Goal: Transaction & Acquisition: Purchase product/service

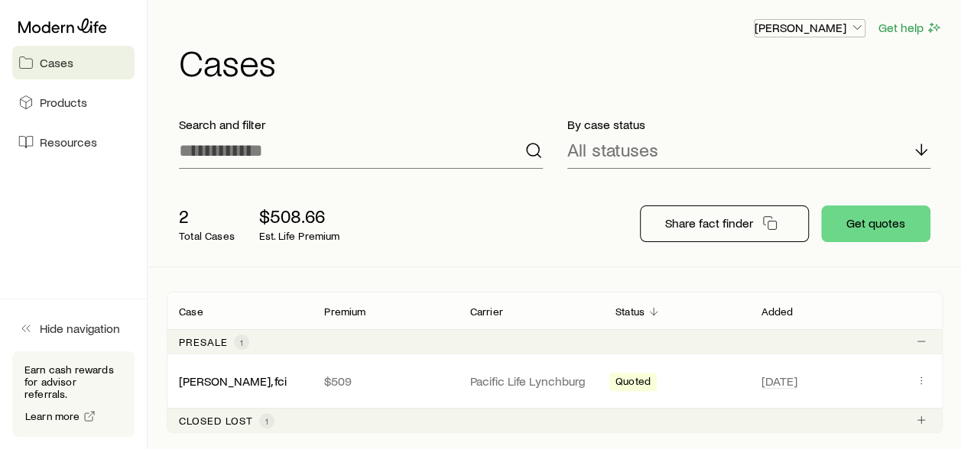
click at [839, 24] on p "[PERSON_NAME]" at bounding box center [809, 27] width 110 height 15
click at [777, 79] on link "Licenses and contracts" at bounding box center [774, 70] width 171 height 28
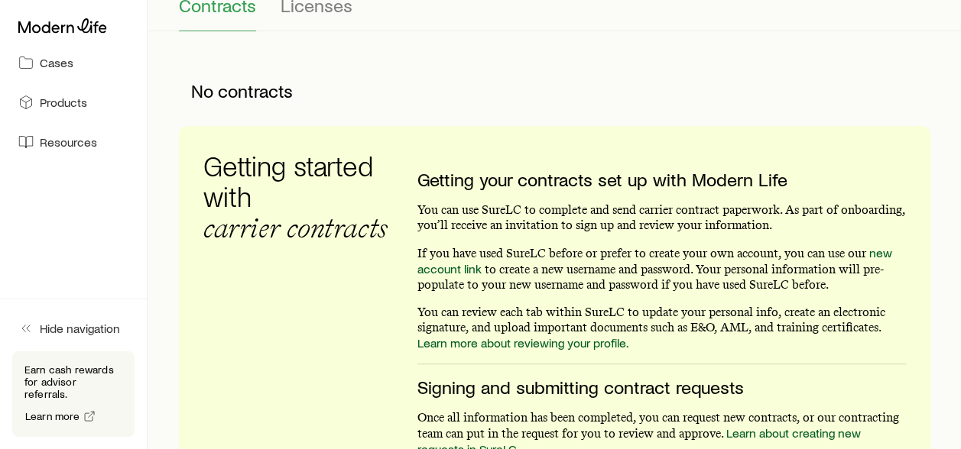
scroll to position [153, 0]
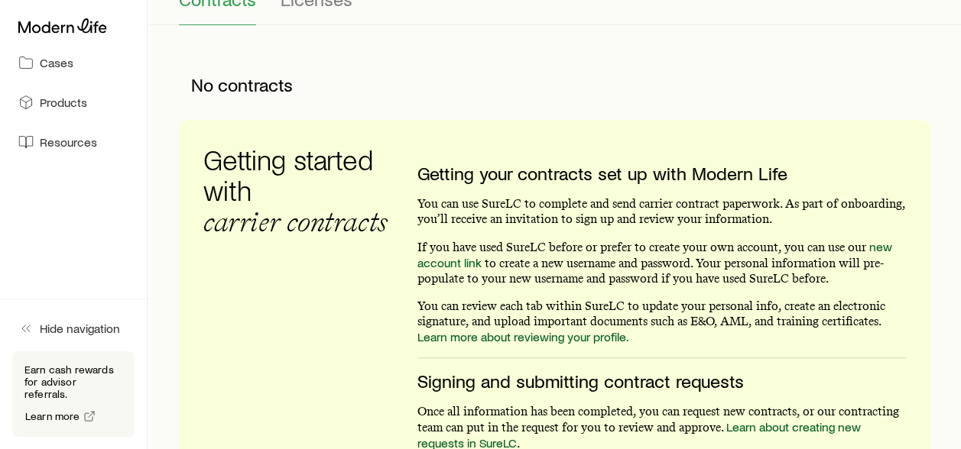
click at [28, 336] on icon "button" at bounding box center [25, 328] width 15 height 15
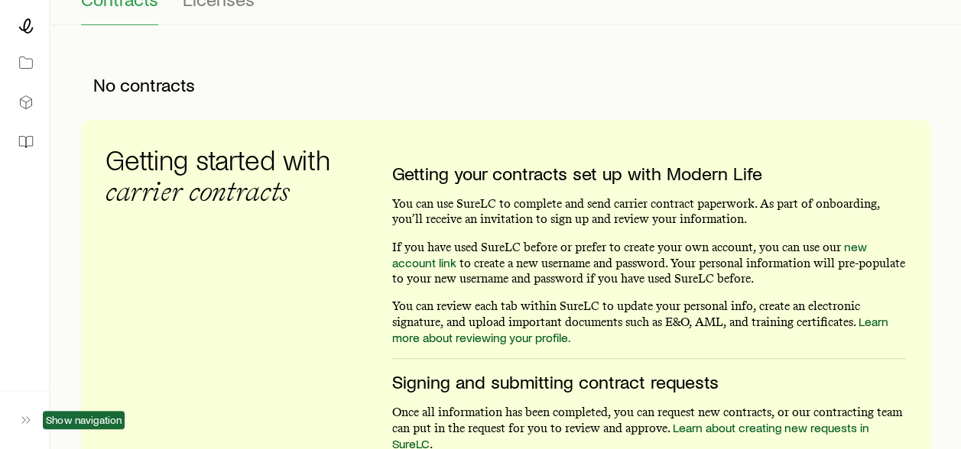
click at [11, 423] on div "Show navigation" at bounding box center [24, 419] width 49 height 59
click at [20, 420] on icon "button" at bounding box center [25, 420] width 15 height 15
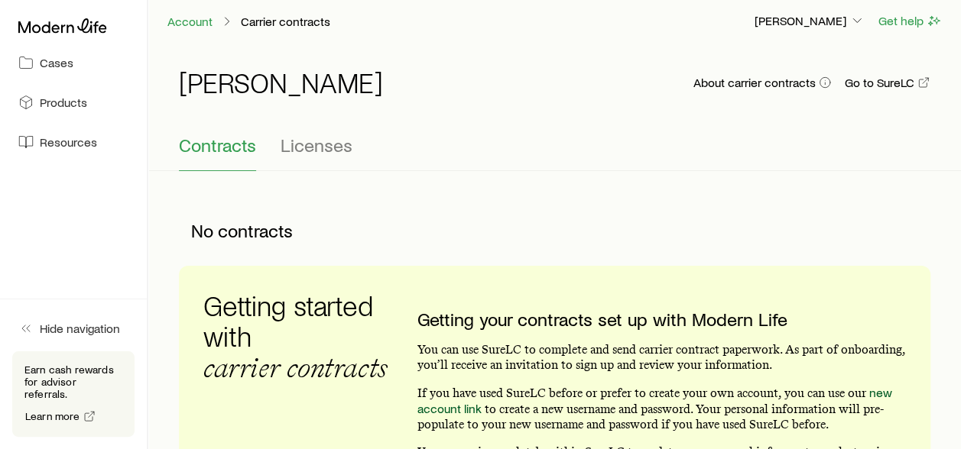
scroll to position [0, 0]
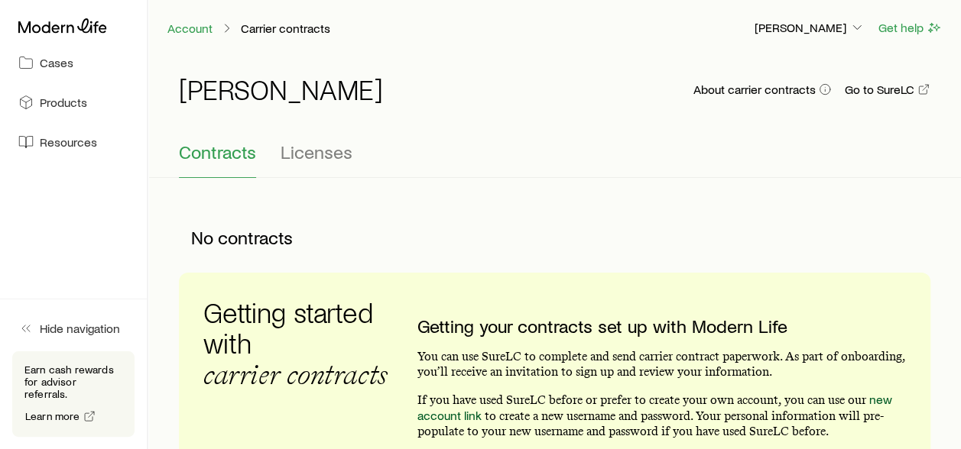
click at [277, 28] on p "Carrier contracts" at bounding box center [285, 28] width 89 height 15
click at [829, 33] on p "[PERSON_NAME]" at bounding box center [809, 27] width 110 height 15
click at [948, 143] on div "[PERSON_NAME] About carrier contracts Go to SureLC Contracts Licenses" at bounding box center [554, 117] width 812 height 122
click at [834, 37] on div "Account Carrier contracts [PERSON_NAME] Get help" at bounding box center [554, 28] width 812 height 56
click at [834, 28] on p "[PERSON_NAME]" at bounding box center [809, 27] width 110 height 15
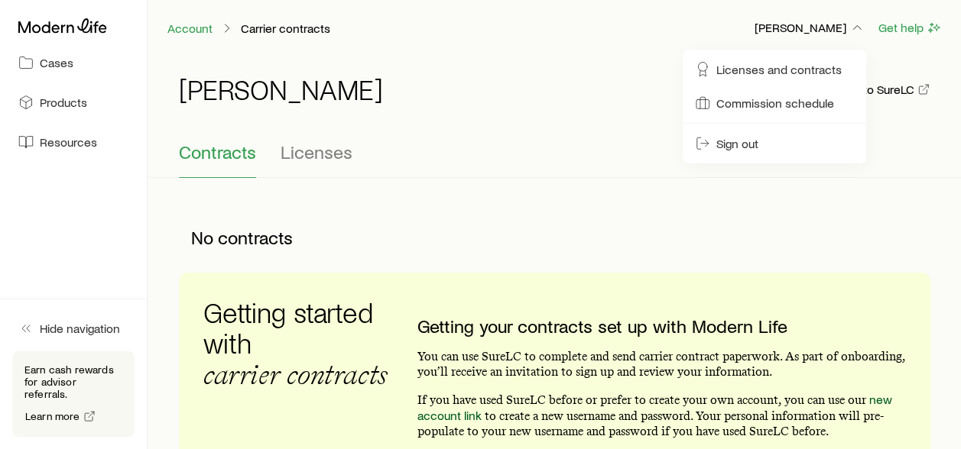
click at [813, 75] on span "Licenses and contracts" at bounding box center [778, 69] width 125 height 15
click at [785, 110] on span "Commission schedule" at bounding box center [775, 103] width 118 height 15
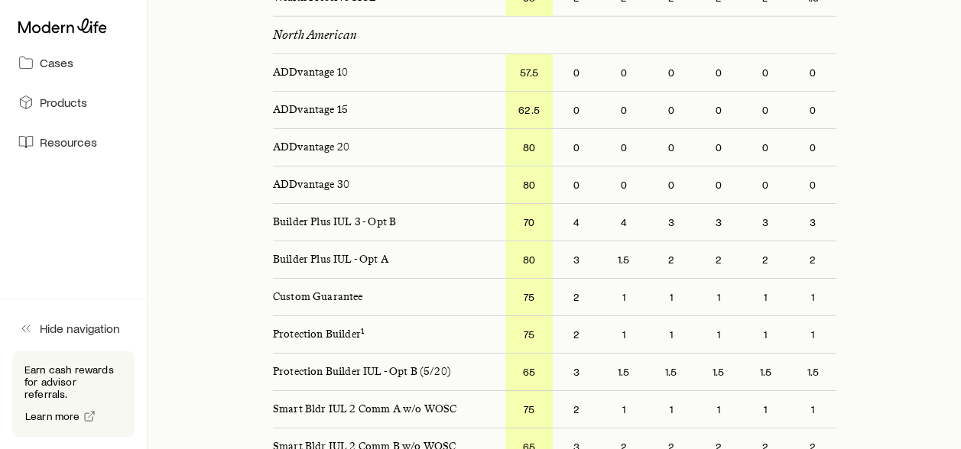
scroll to position [2292, 0]
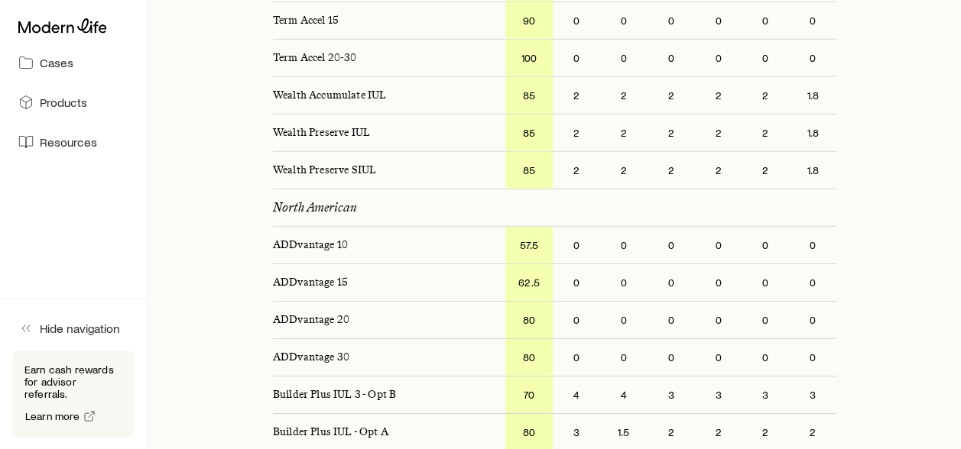
click at [37, 141] on link "Resources" at bounding box center [73, 142] width 122 height 34
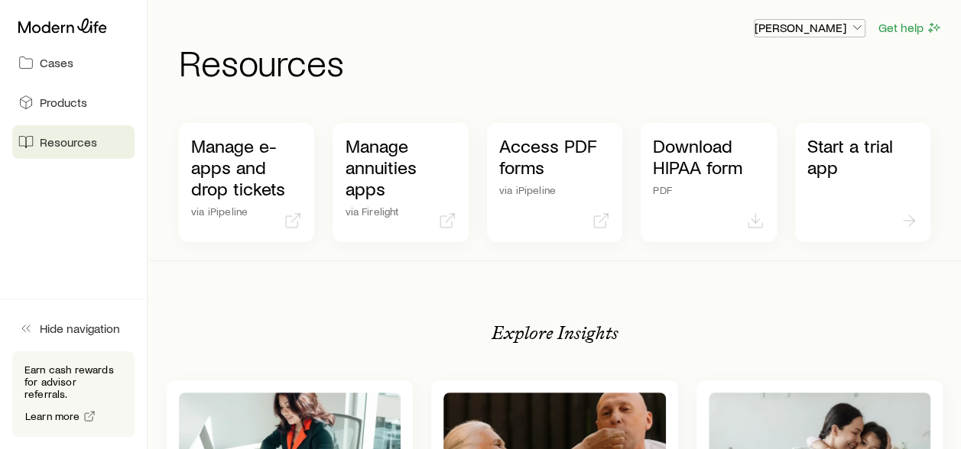
click at [847, 27] on p "[PERSON_NAME]" at bounding box center [809, 27] width 110 height 15
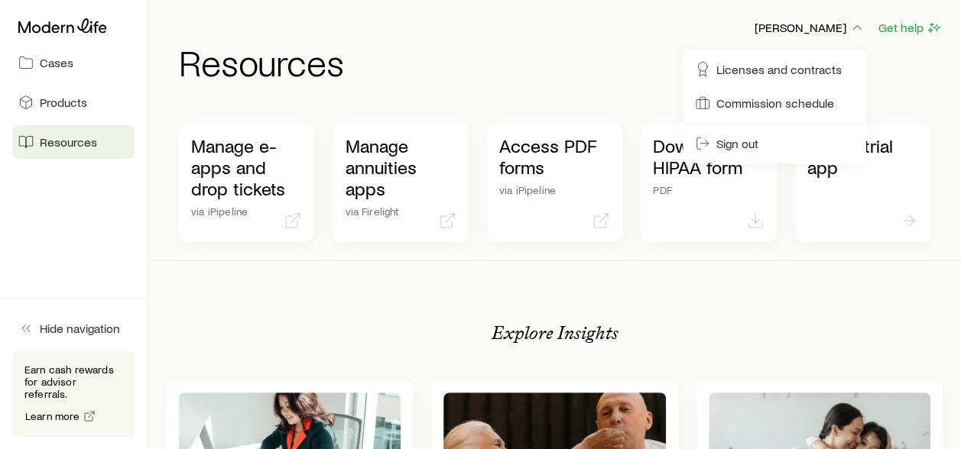
click at [41, 24] on icon at bounding box center [62, 25] width 89 height 15
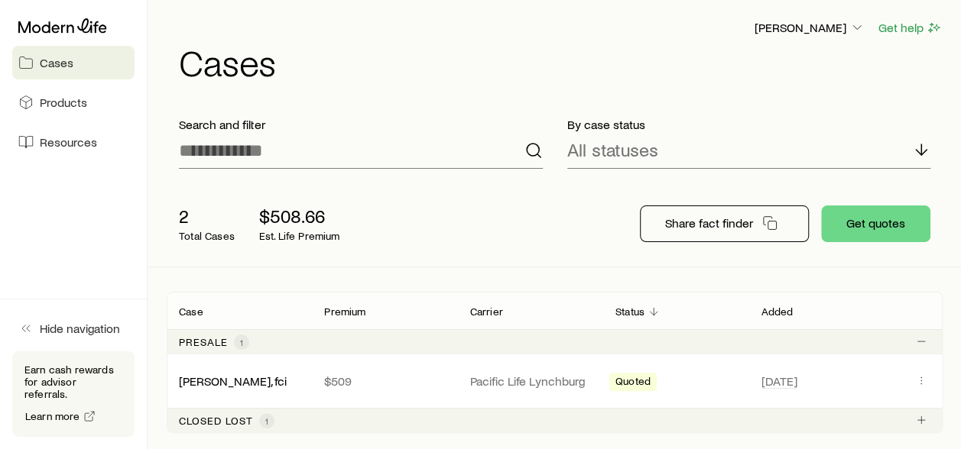
click at [41, 62] on span "Cases" at bounding box center [57, 62] width 34 height 15
click at [42, 100] on span "Products" at bounding box center [63, 102] width 47 height 15
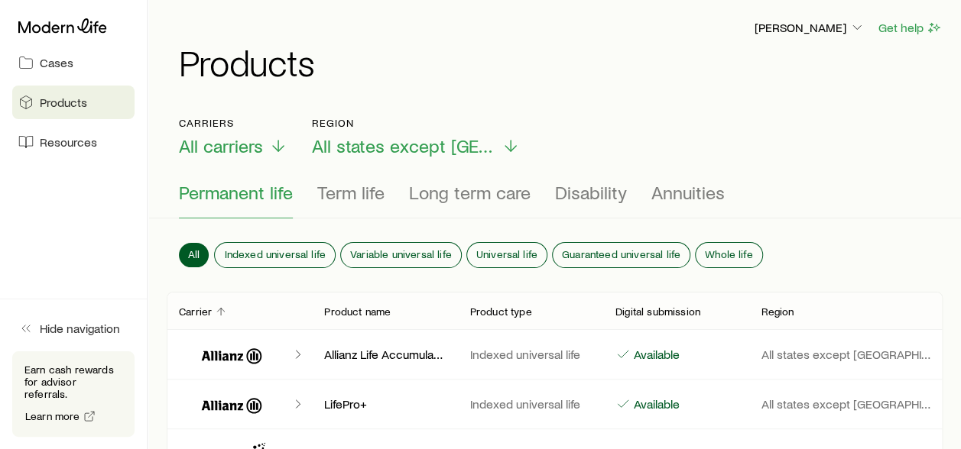
click at [54, 147] on span "Resources" at bounding box center [68, 141] width 57 height 15
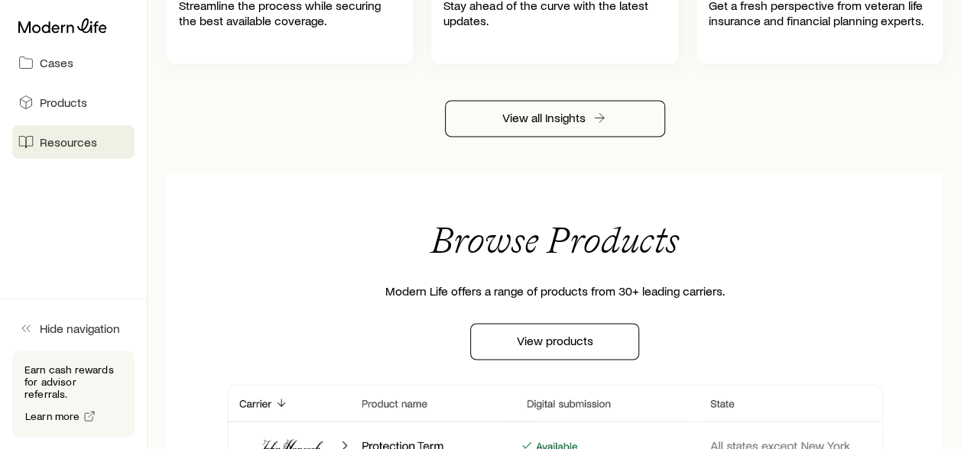
scroll to position [1064, 0]
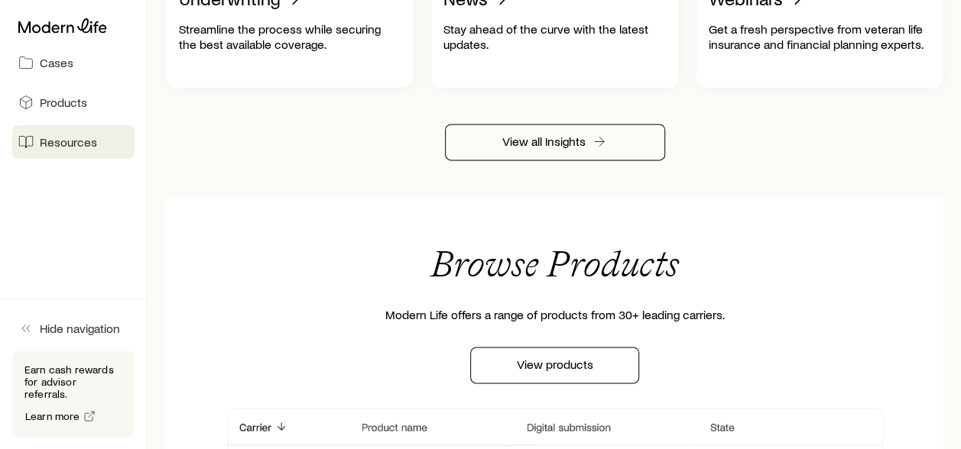
click at [64, 102] on span "Products" at bounding box center [63, 102] width 47 height 15
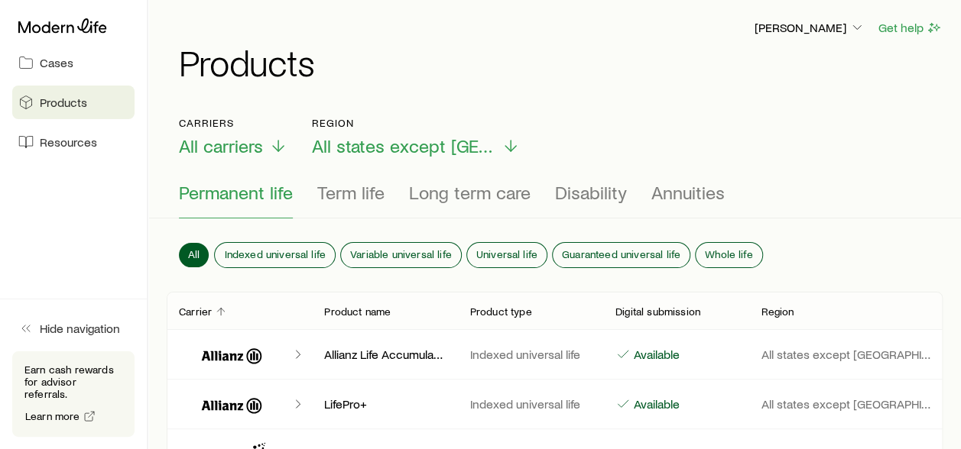
click at [28, 63] on icon at bounding box center [25, 62] width 15 height 15
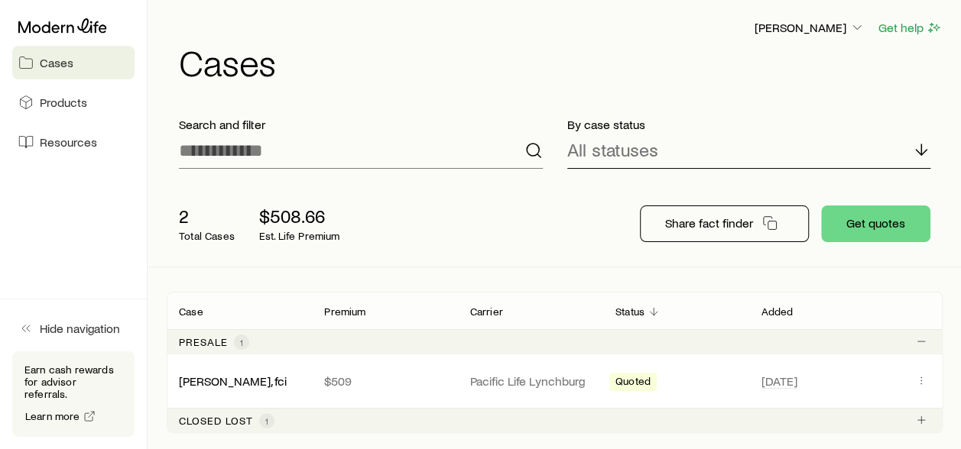
click at [926, 150] on icon at bounding box center [921, 150] width 18 height 18
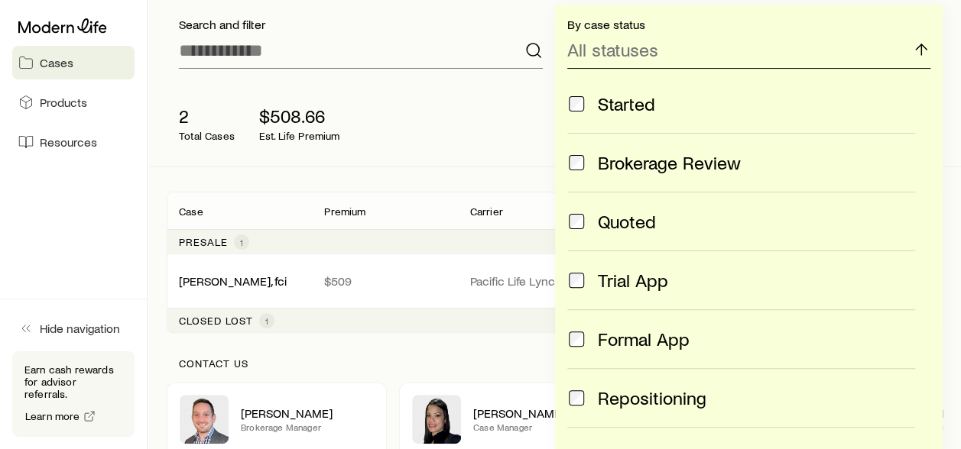
scroll to position [76, 0]
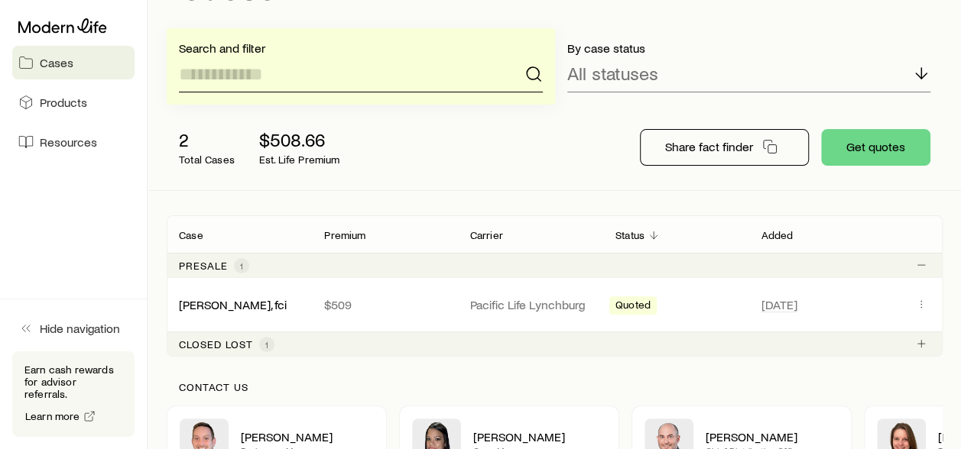
click at [338, 69] on input at bounding box center [361, 74] width 364 height 37
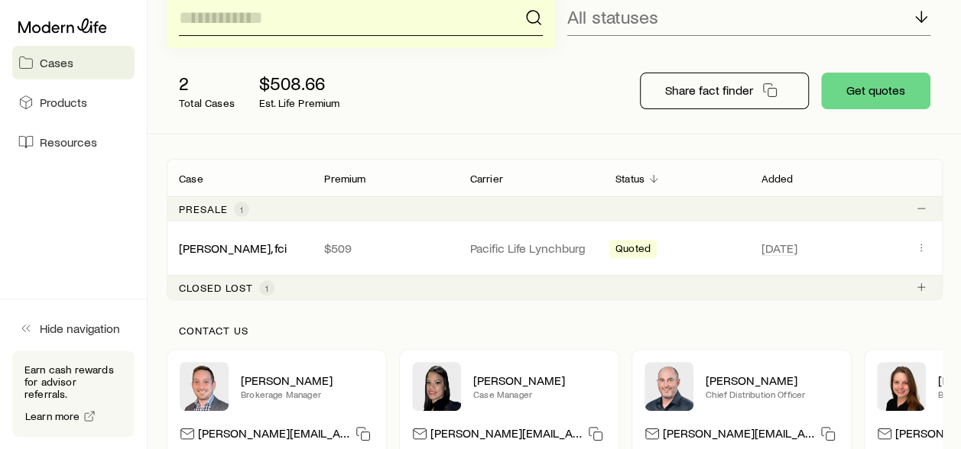
scroll to position [153, 0]
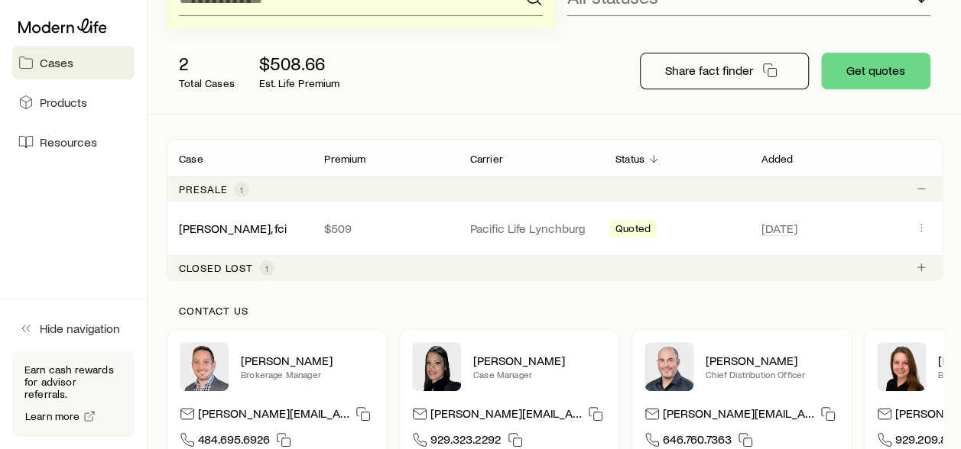
click at [208, 233] on link "[PERSON_NAME], fci" at bounding box center [233, 228] width 108 height 15
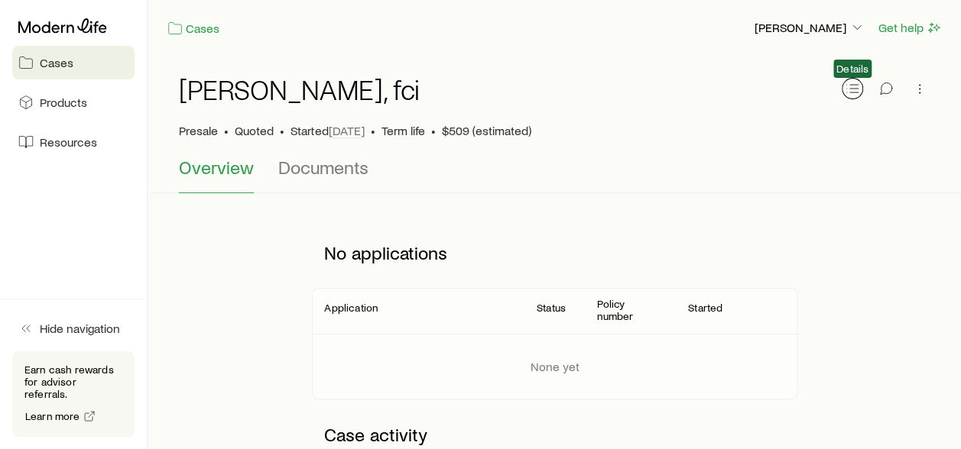
click at [856, 85] on line "button" at bounding box center [854, 85] width 8 height 0
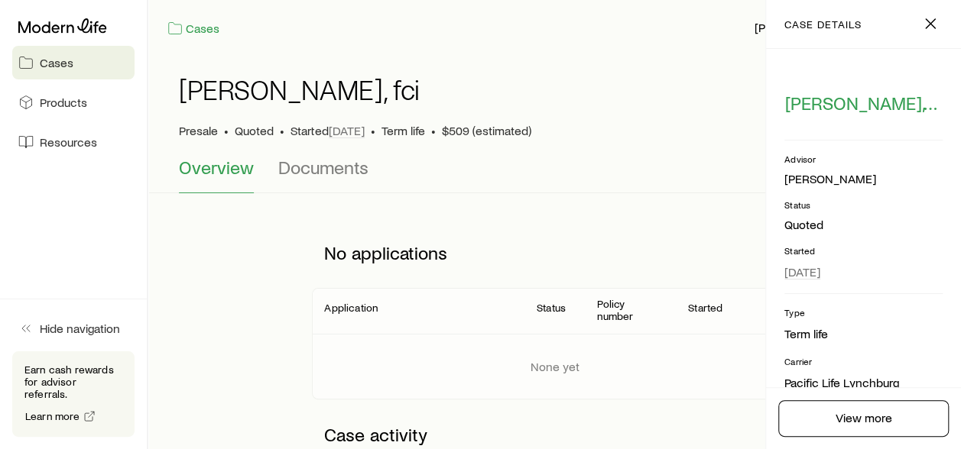
scroll to position [31, 0]
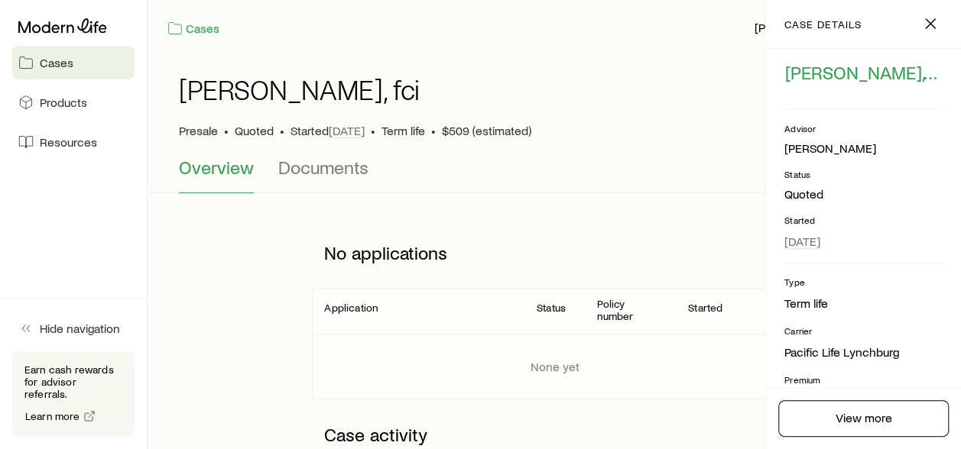
click at [245, 131] on span "Quoted" at bounding box center [254, 130] width 39 height 15
click at [306, 147] on div "[PERSON_NAME], fci Presale • Quoted • Started [DATE] • Term life • $509 (estima…" at bounding box center [554, 106] width 751 height 101
click at [335, 172] on span "Documents" at bounding box center [323, 167] width 90 height 21
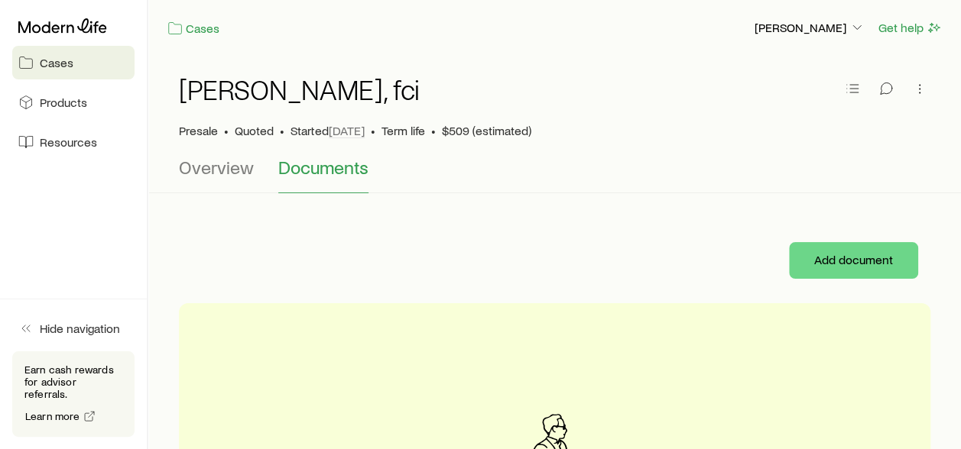
click at [214, 174] on span "Overview" at bounding box center [216, 167] width 75 height 21
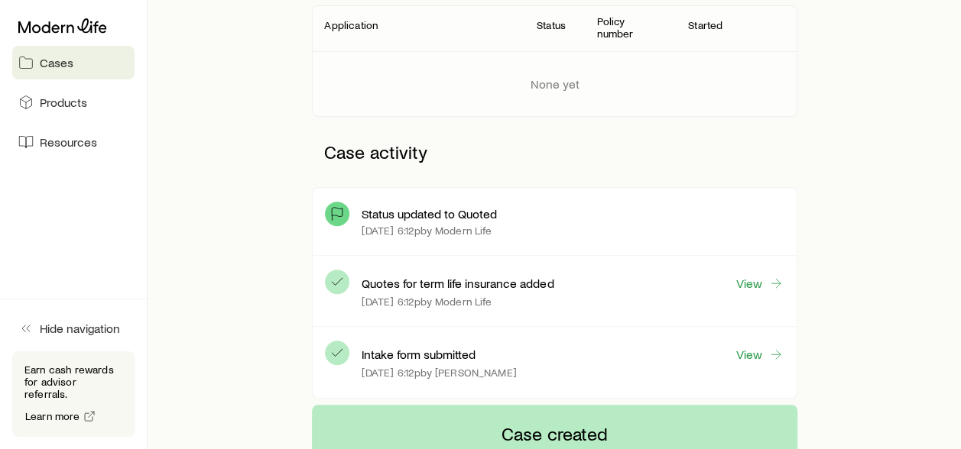
scroll to position [306, 0]
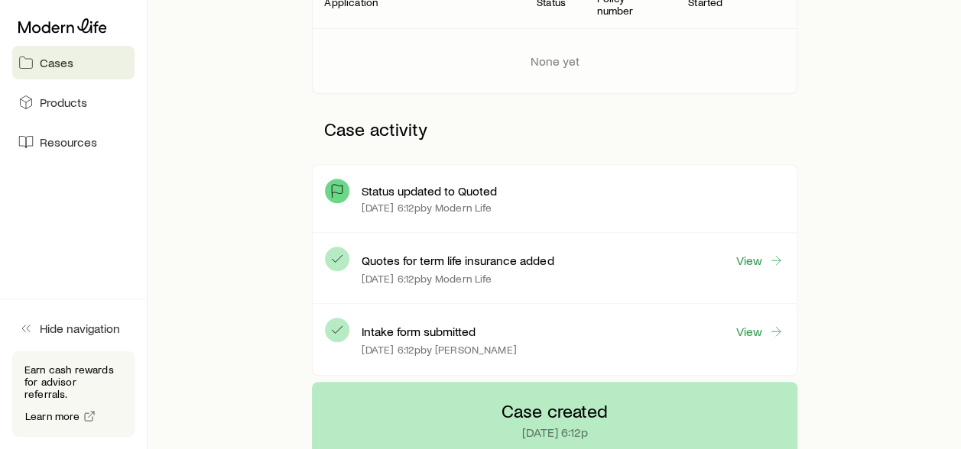
click at [40, 147] on span "Resources" at bounding box center [68, 141] width 57 height 15
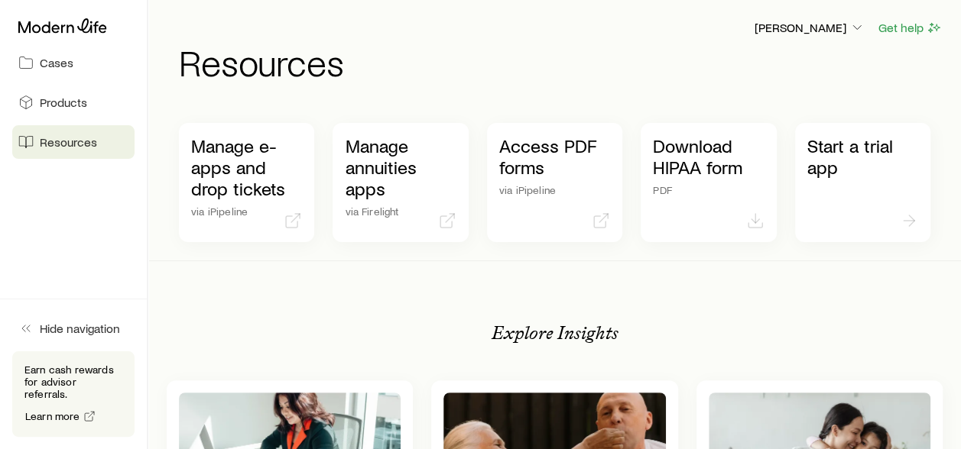
click at [59, 64] on span "Cases" at bounding box center [57, 62] width 34 height 15
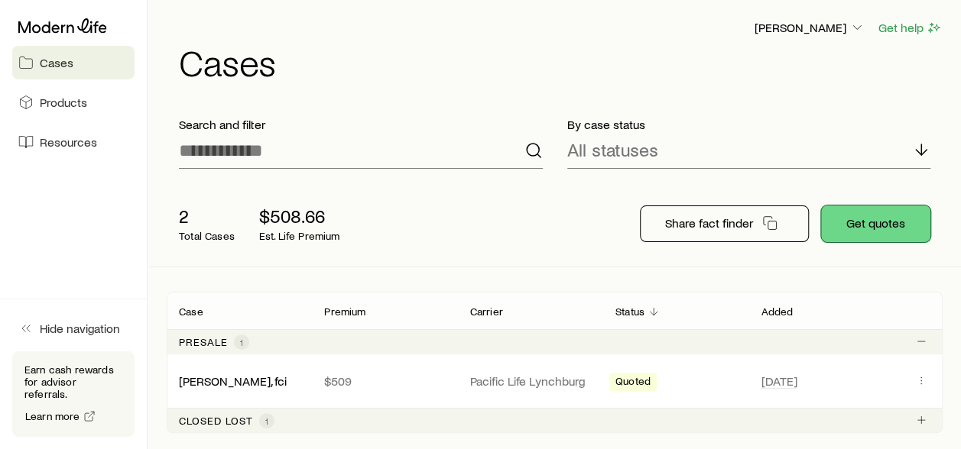
click at [894, 229] on button "Get quotes" at bounding box center [875, 224] width 109 height 37
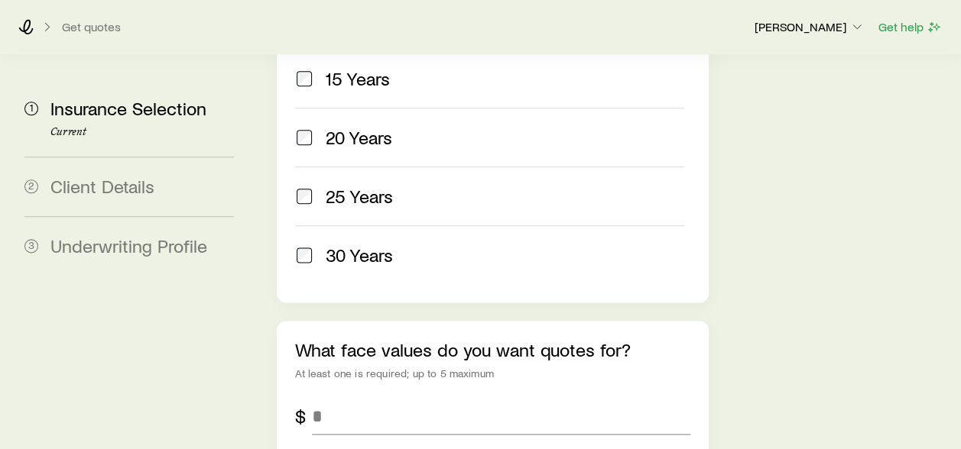
scroll to position [917, 0]
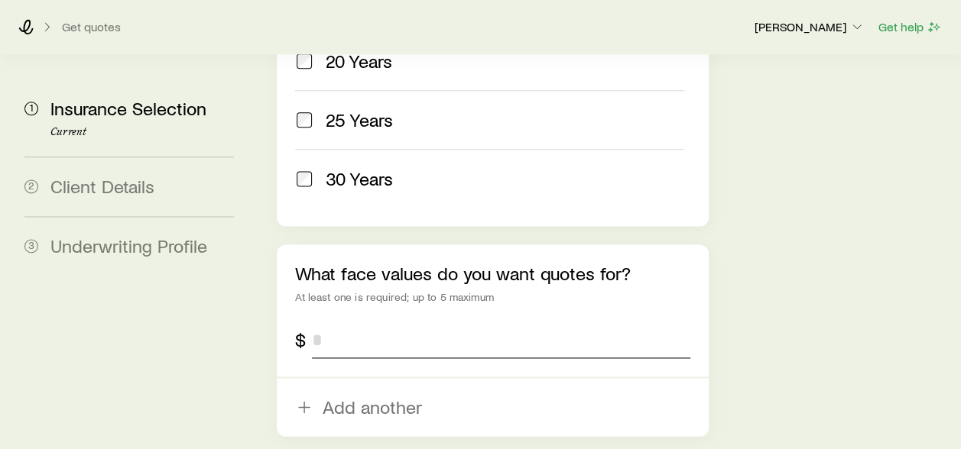
click at [347, 322] on input "tel" at bounding box center [500, 340] width 377 height 37
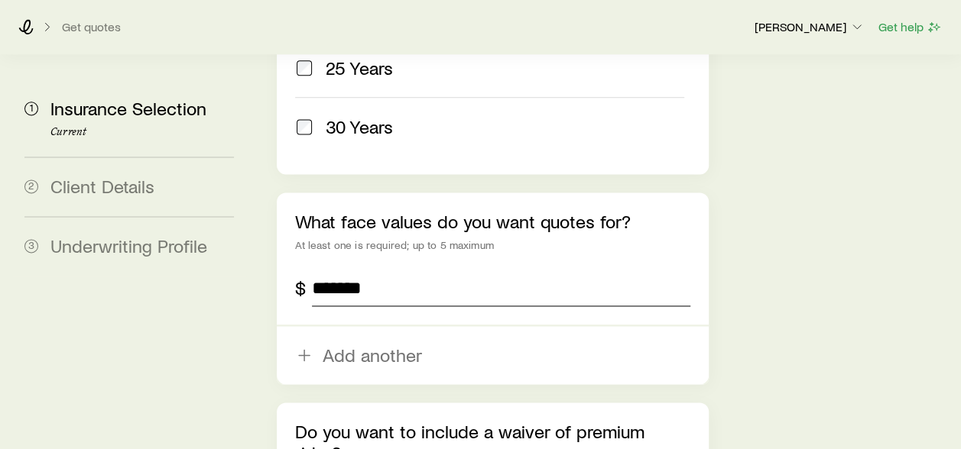
scroll to position [993, 0]
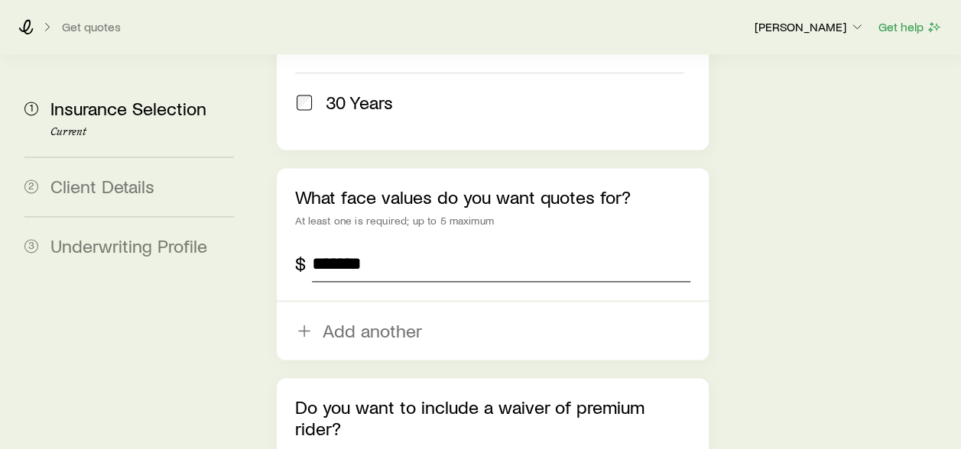
type input "*******"
click at [303, 322] on icon "button" at bounding box center [304, 331] width 18 height 18
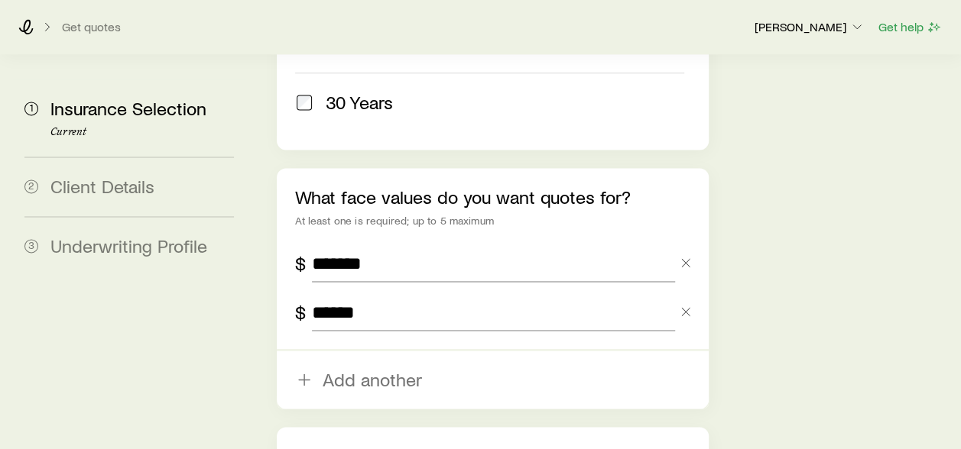
type input "******"
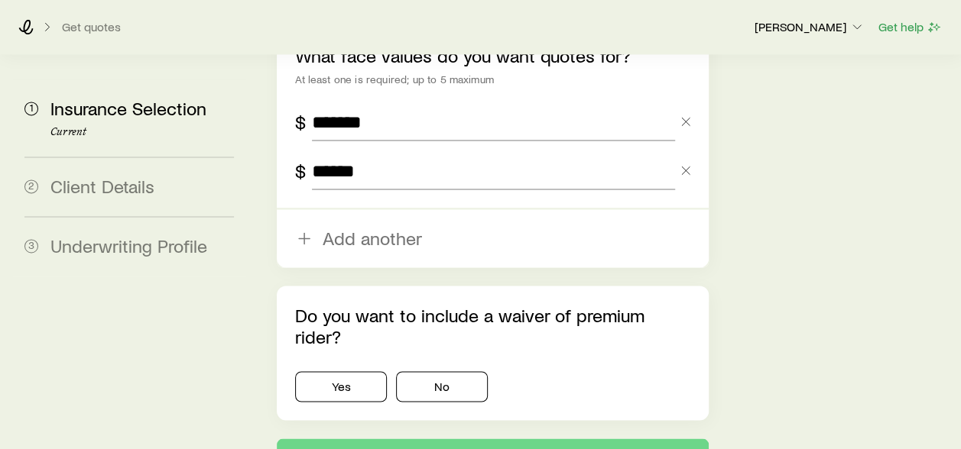
scroll to position [1146, 0]
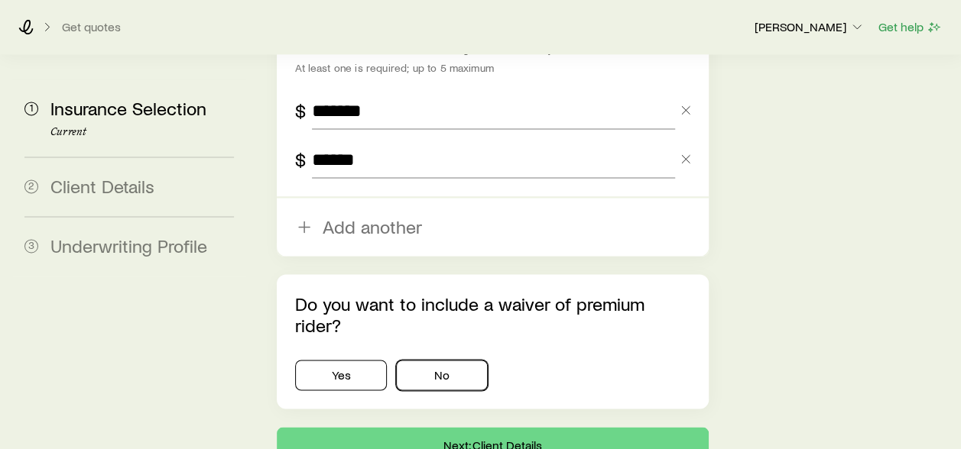
click at [439, 360] on button "No" at bounding box center [442, 375] width 92 height 31
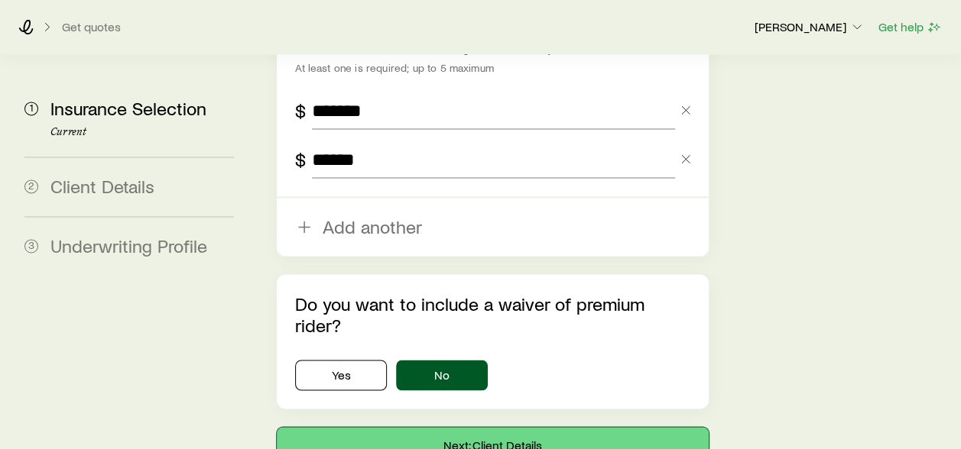
click at [445, 427] on button "Next: Client Details" at bounding box center [492, 445] width 431 height 37
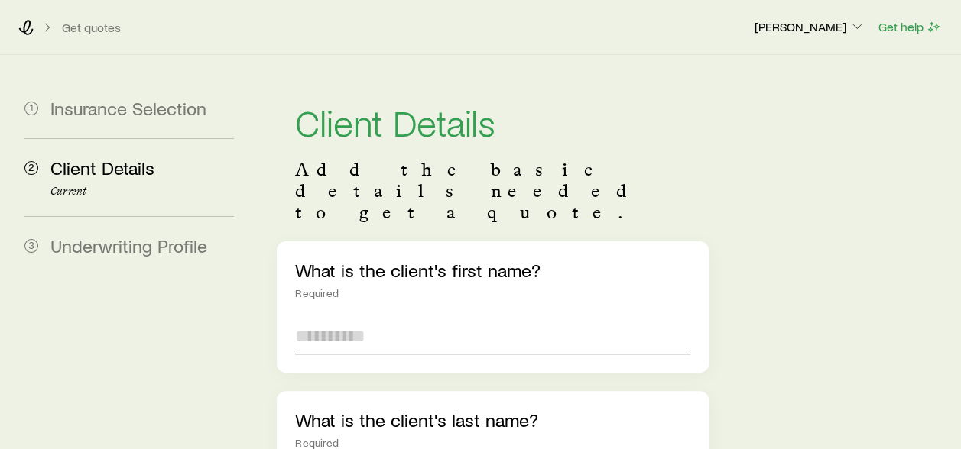
click at [373, 318] on input "text" at bounding box center [492, 336] width 394 height 37
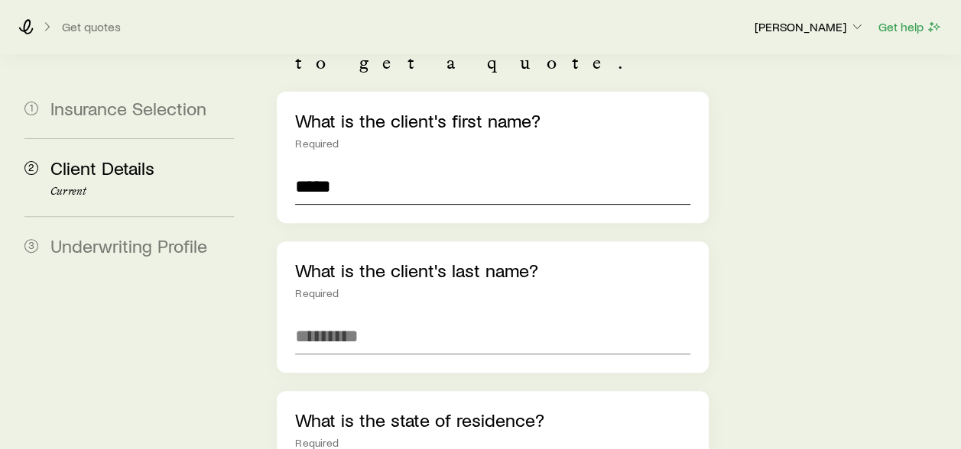
scroll to position [153, 0]
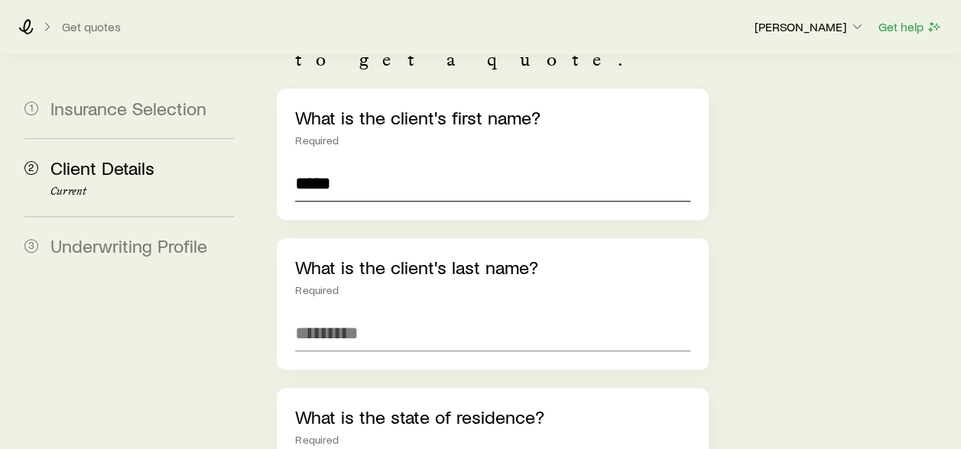
type input "*****"
click at [368, 315] on input "text" at bounding box center [492, 333] width 394 height 37
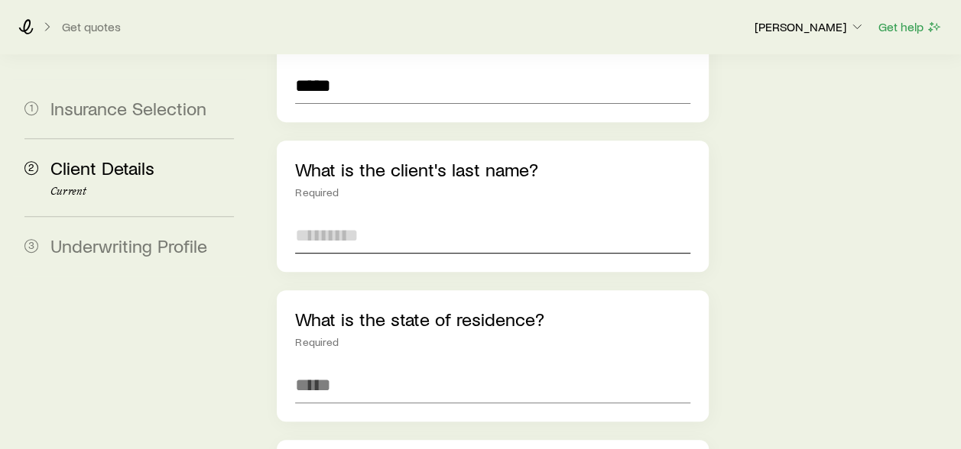
scroll to position [306, 0]
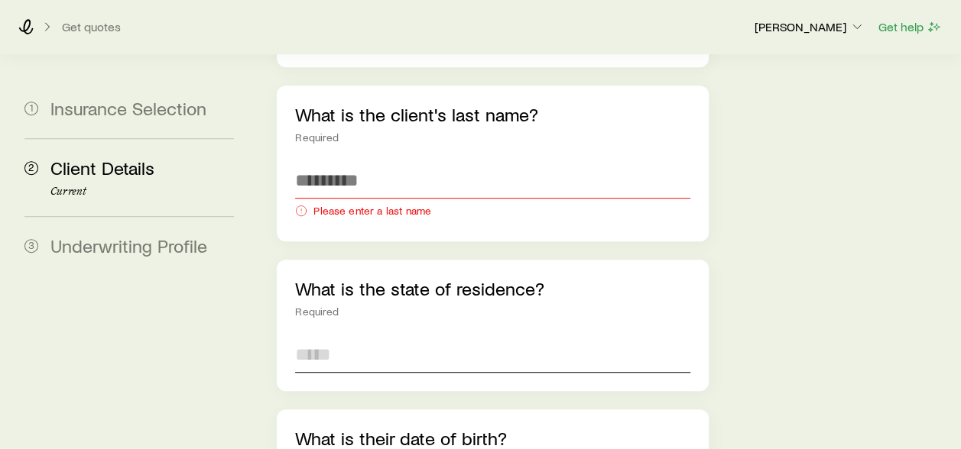
click at [349, 290] on div "What is the state of residence? Required" at bounding box center [492, 325] width 431 height 131
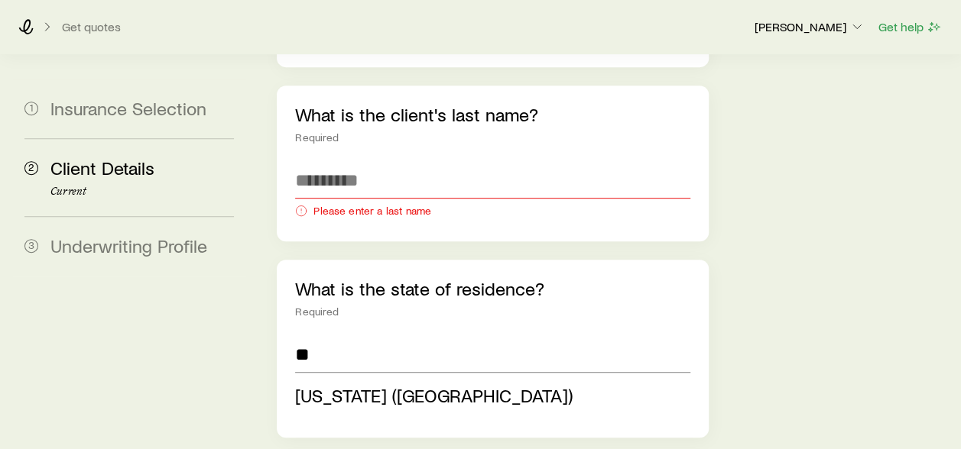
click at [326, 384] on span "[US_STATE] ([GEOGRAPHIC_DATA])" at bounding box center [433, 395] width 277 height 22
type input "**********"
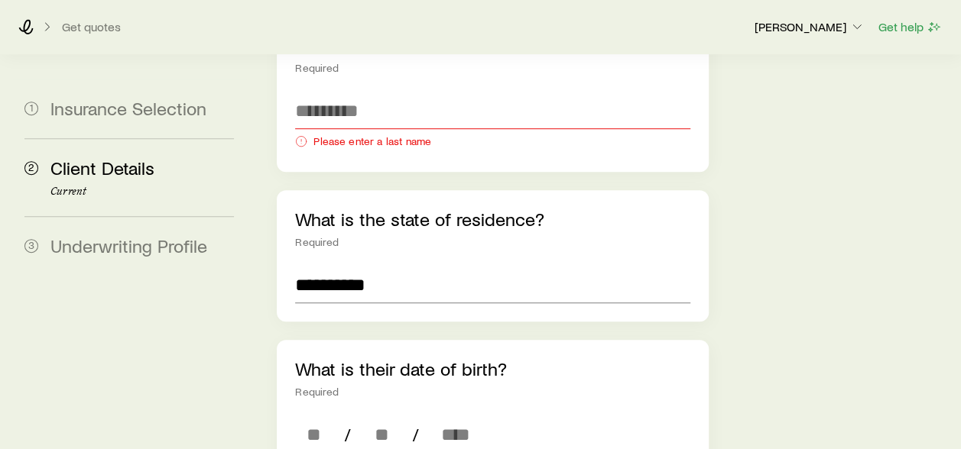
scroll to position [458, 0]
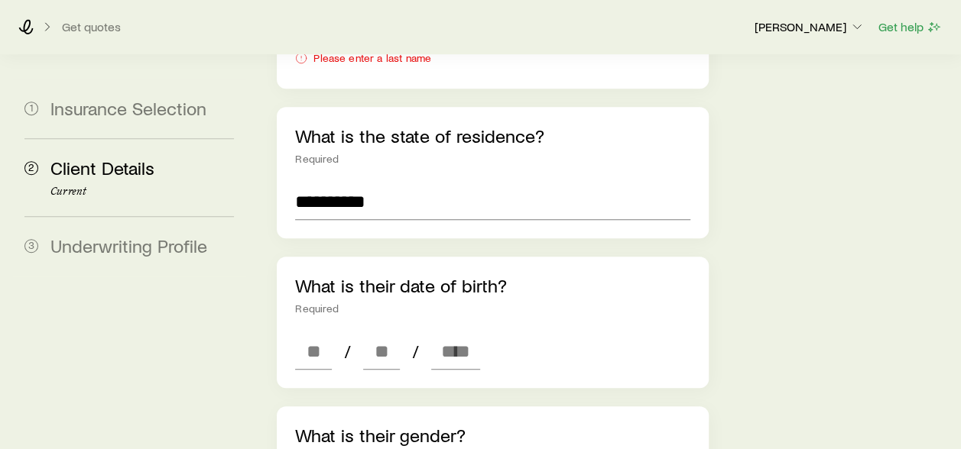
click at [293, 310] on div "What is their date of birth? Required / /" at bounding box center [492, 322] width 431 height 131
click at [306, 333] on input at bounding box center [313, 351] width 37 height 37
type input "**"
type input "****"
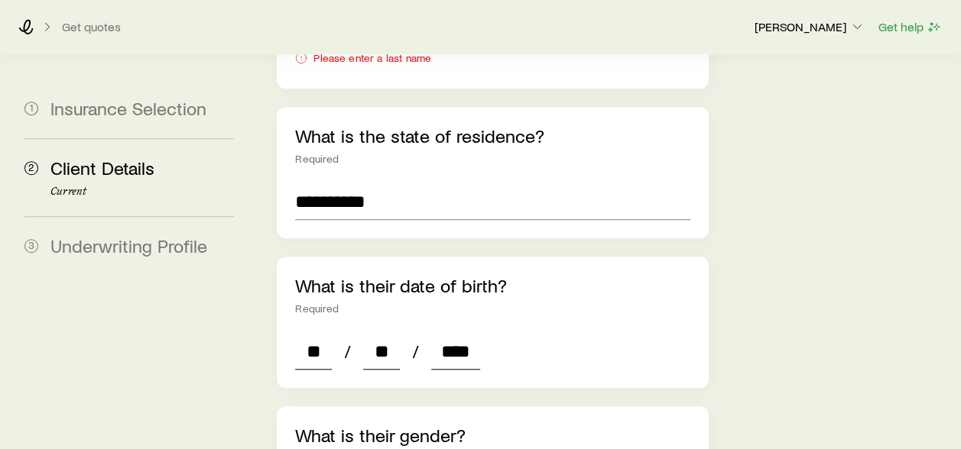
type input "*"
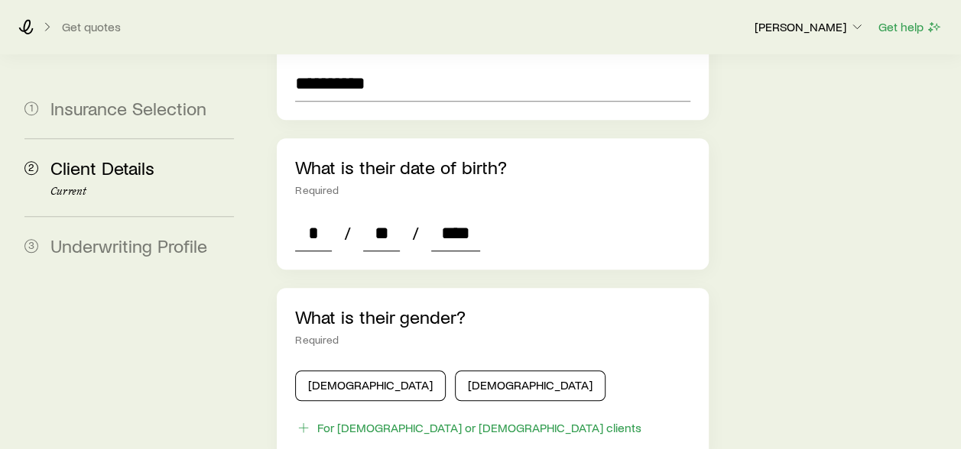
scroll to position [611, 0]
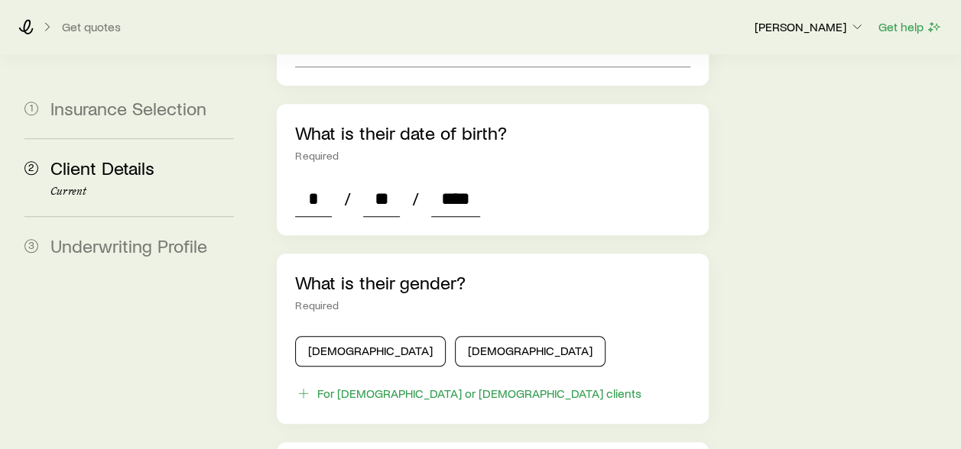
type input "****"
click at [353, 336] on button "[DEMOGRAPHIC_DATA]" at bounding box center [370, 351] width 151 height 31
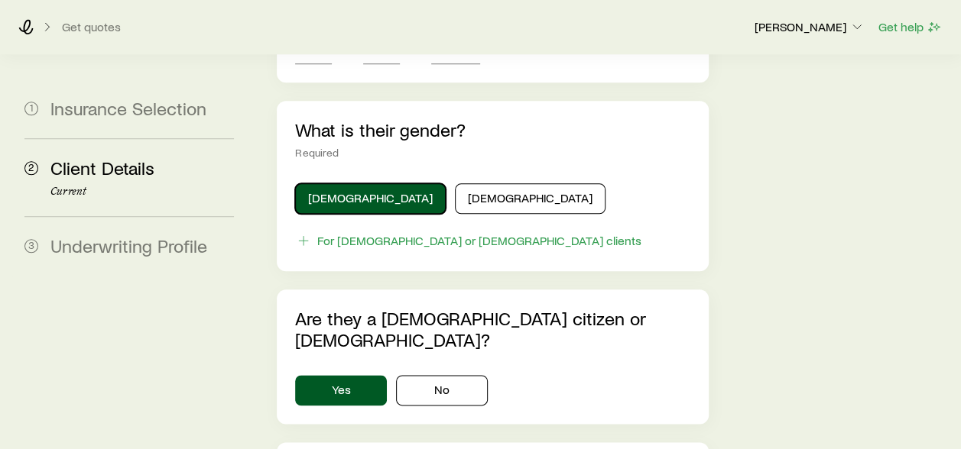
scroll to position [917, 0]
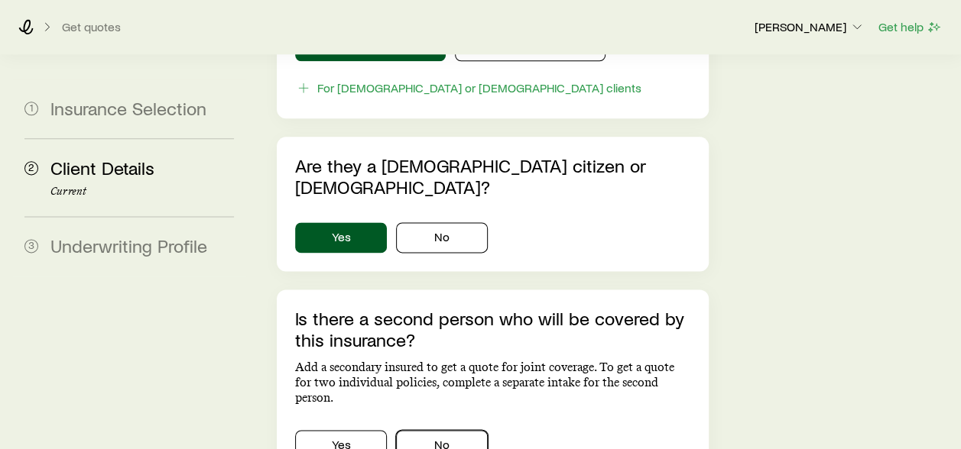
click at [429, 430] on button "No" at bounding box center [442, 445] width 92 height 31
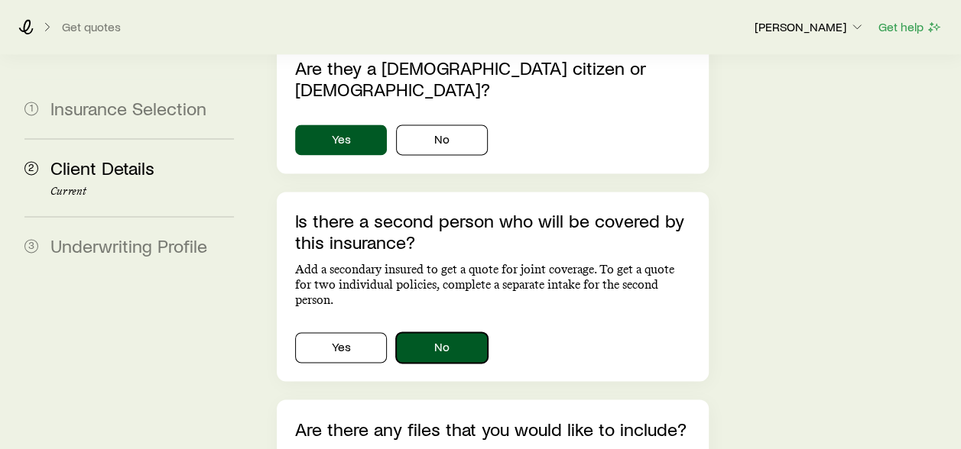
scroll to position [1070, 0]
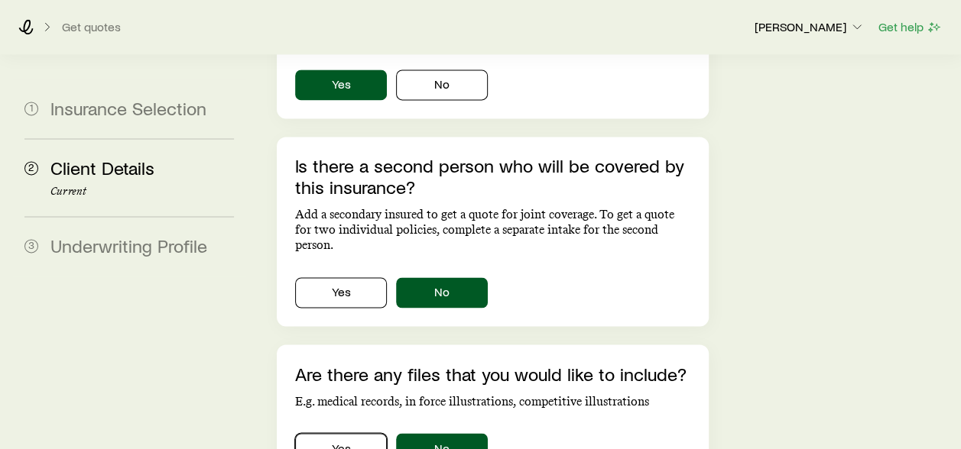
drag, startPoint x: 350, startPoint y: 386, endPoint x: 405, endPoint y: 417, distance: 63.3
click at [418, 433] on button "No" at bounding box center [442, 448] width 92 height 31
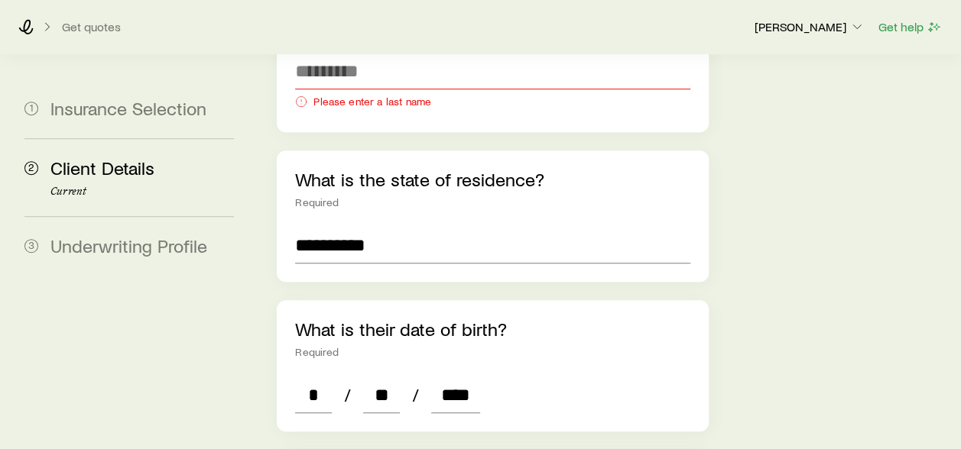
scroll to position [186, 0]
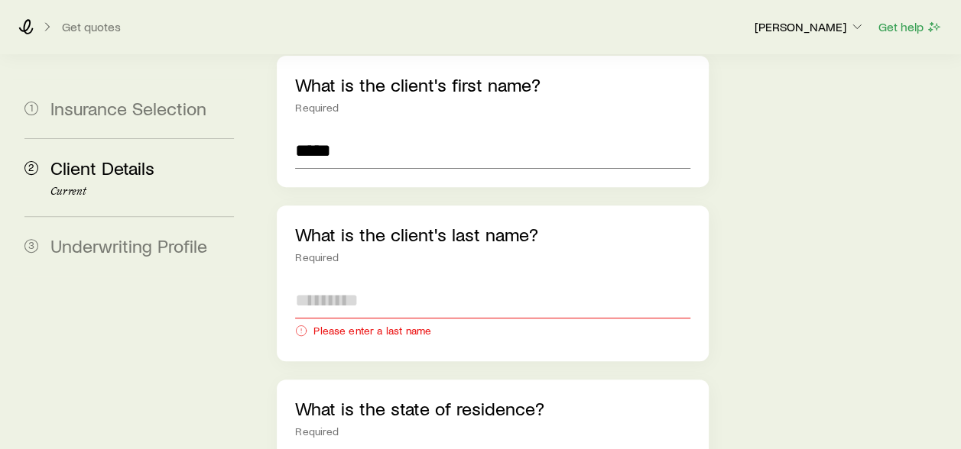
click at [396, 282] on input "text" at bounding box center [492, 300] width 394 height 37
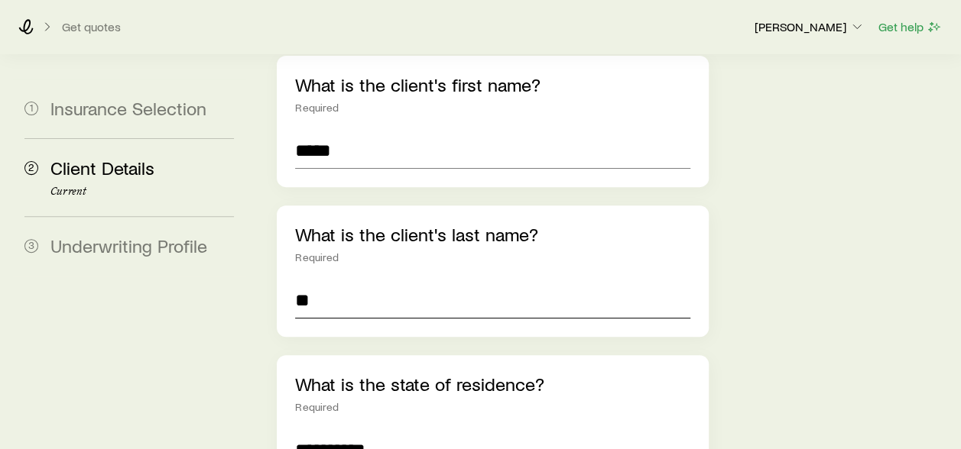
type input "*"
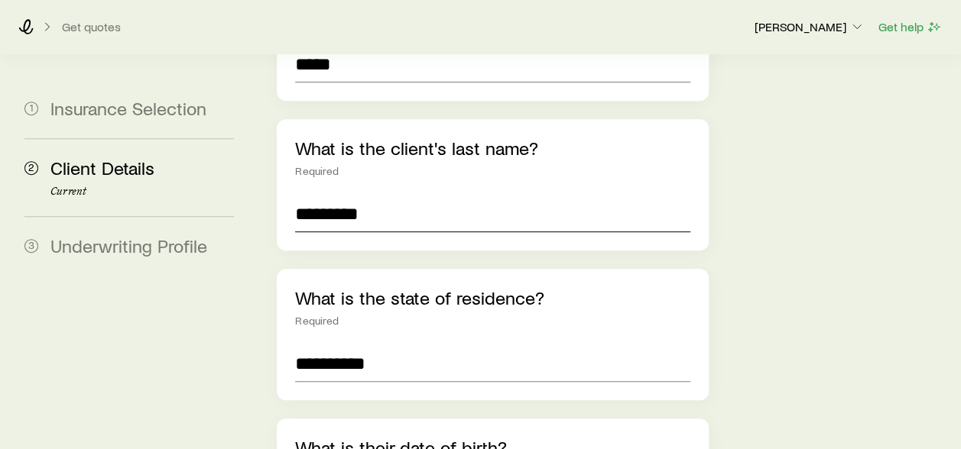
scroll to position [109, 0]
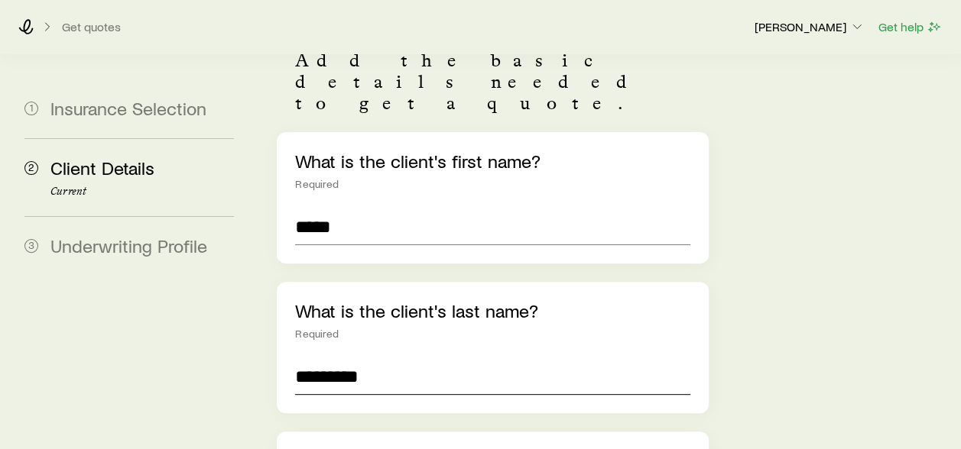
click at [318, 358] on input "********" at bounding box center [492, 376] width 394 height 37
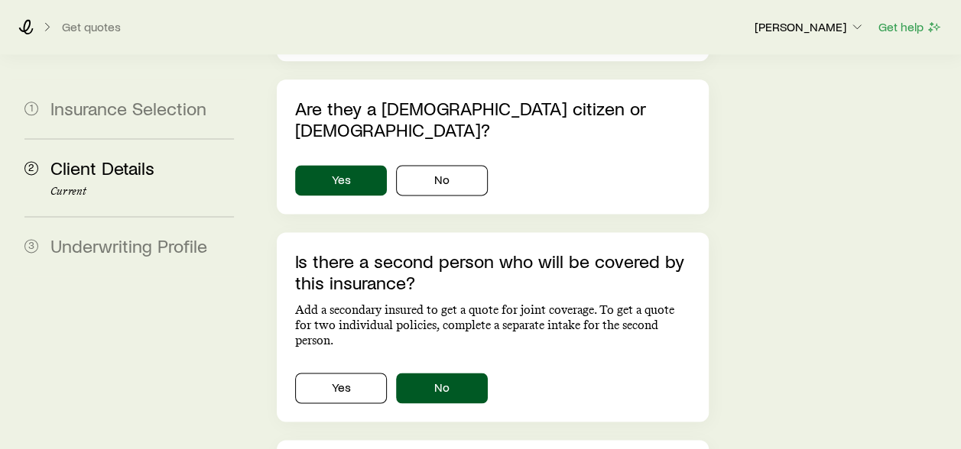
scroll to position [1155, 0]
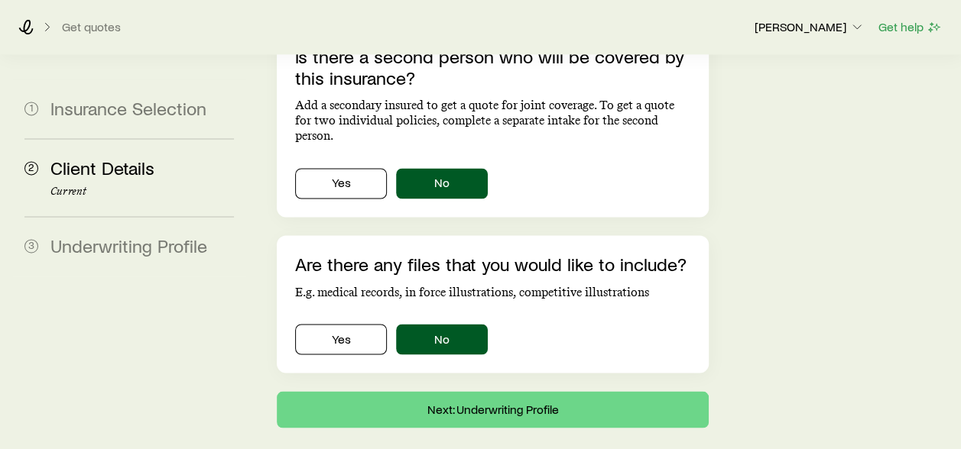
type input "*********"
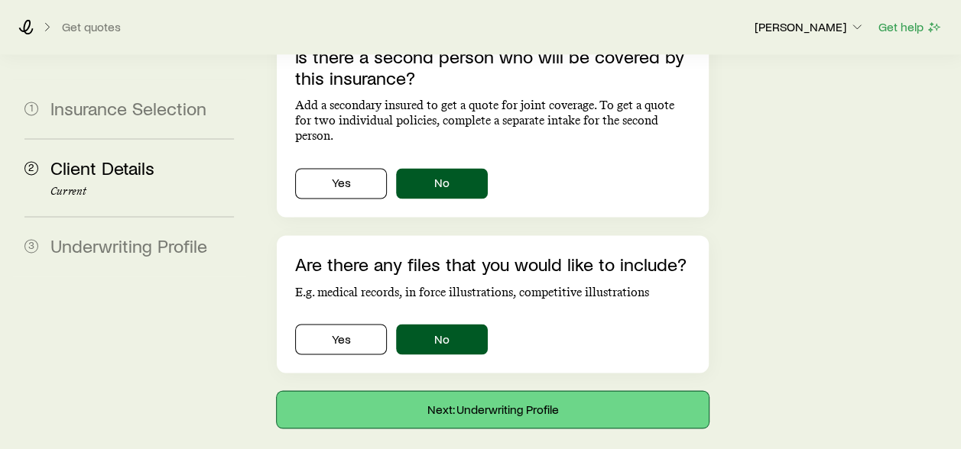
click at [482, 391] on button "Next: Underwriting Profile" at bounding box center [492, 409] width 431 height 37
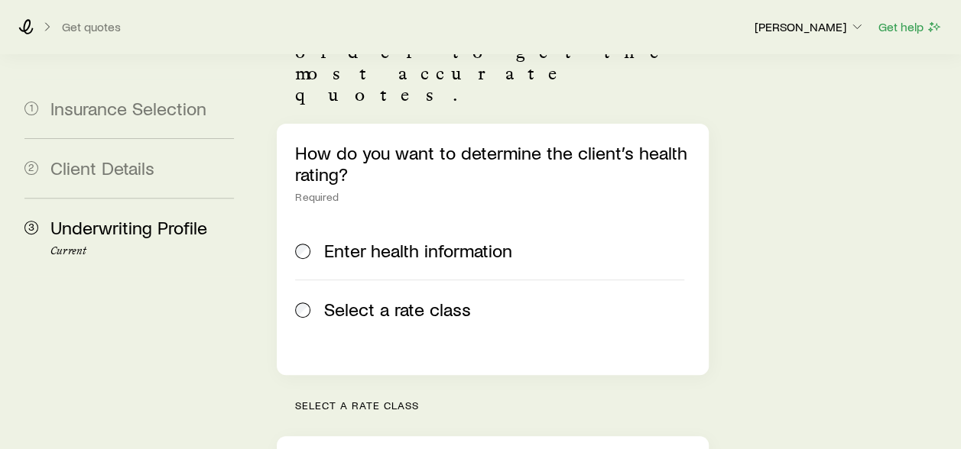
scroll to position [306, 0]
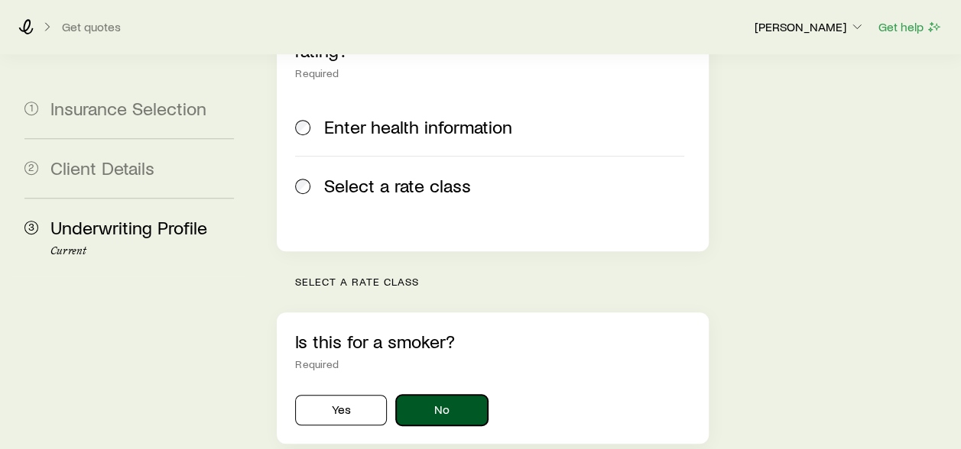
click at [471, 395] on button "No" at bounding box center [442, 410] width 92 height 31
click at [481, 395] on button "No" at bounding box center [442, 410] width 92 height 31
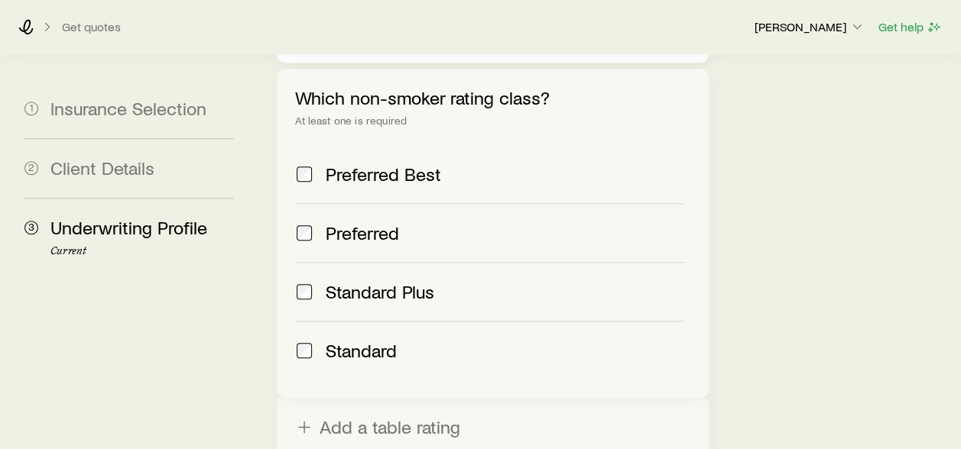
scroll to position [764, 0]
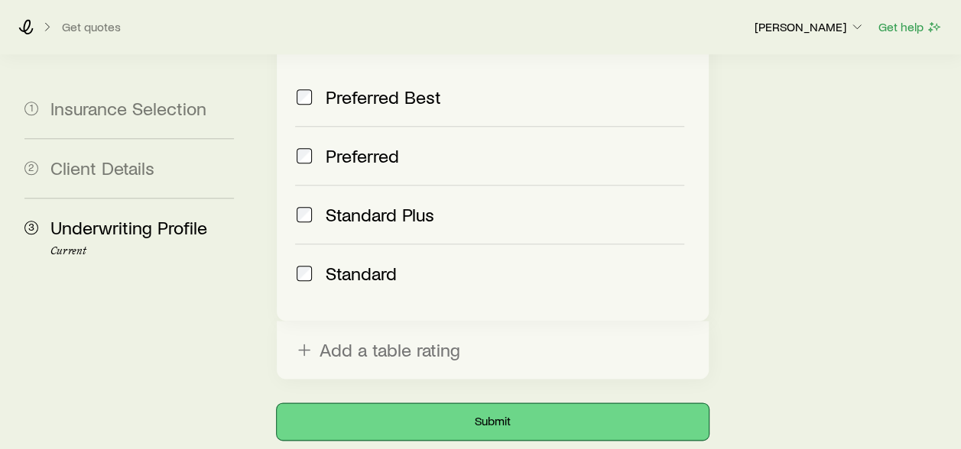
click at [463, 403] on button "Submit" at bounding box center [492, 421] width 431 height 37
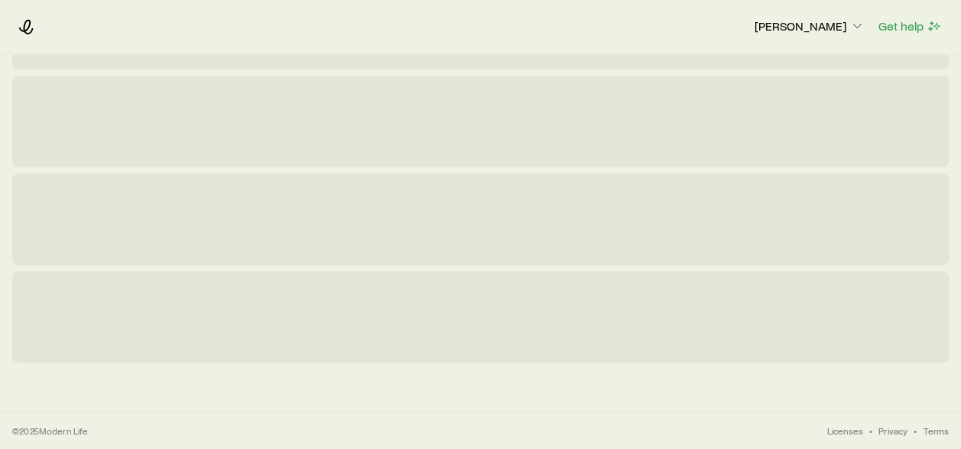
scroll to position [0, 0]
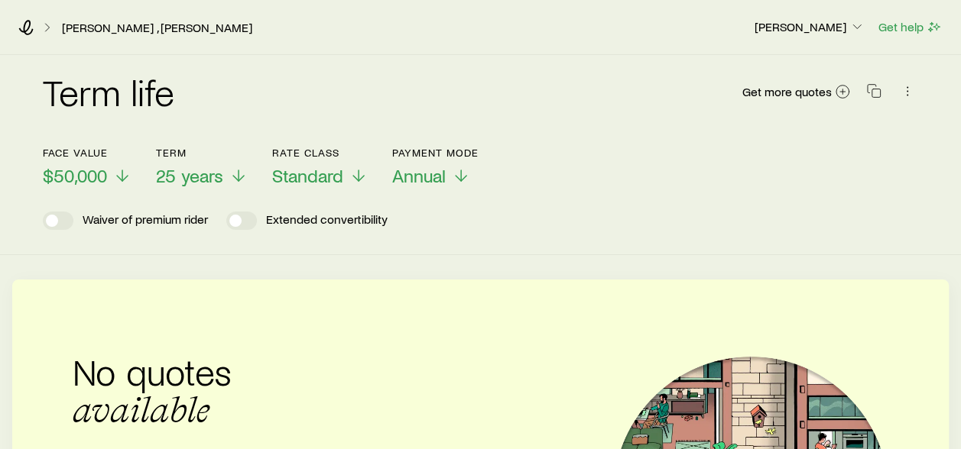
click at [108, 178] on p "$50,000" at bounding box center [87, 175] width 89 height 21
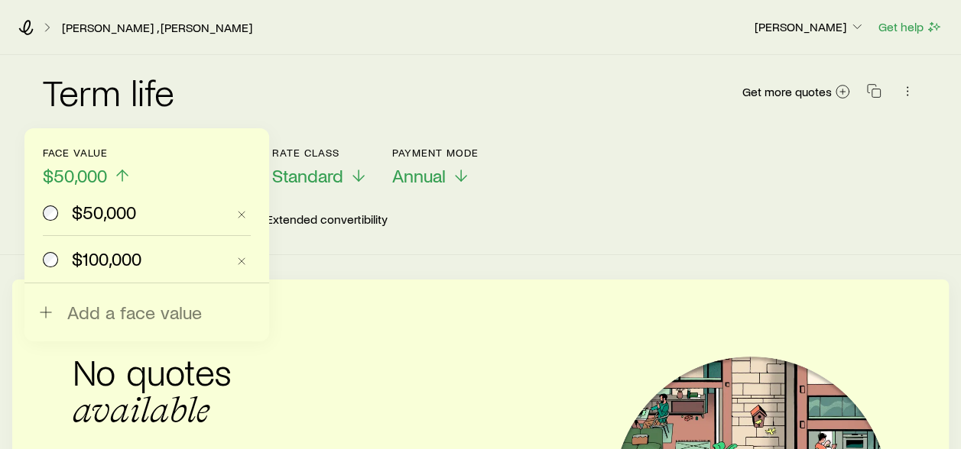
click at [41, 263] on div "$50,000 $100,000 Add a face value" at bounding box center [146, 234] width 245 height 213
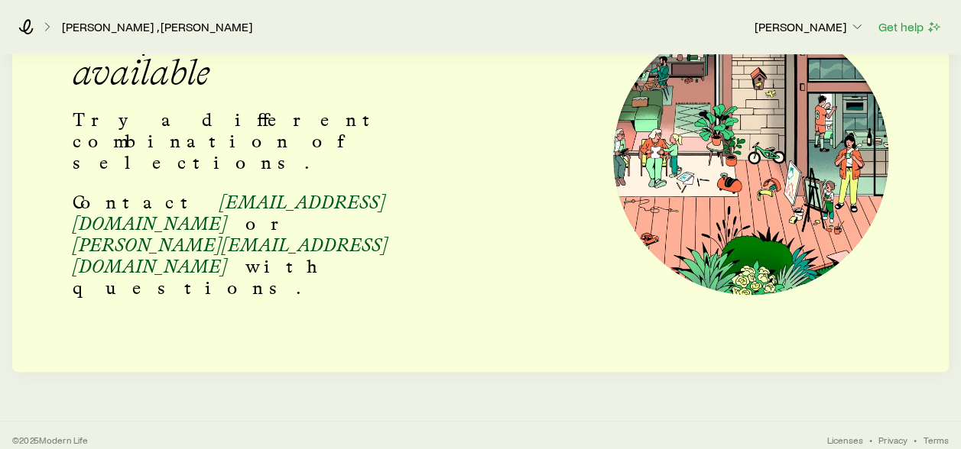
scroll to position [338, 0]
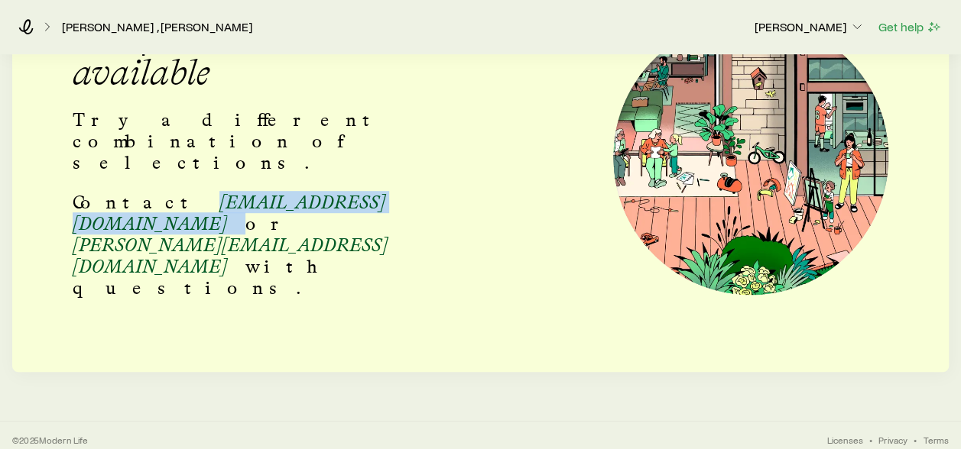
drag, startPoint x: 352, startPoint y: 207, endPoint x: 139, endPoint y: 212, distance: 212.5
click at [139, 212] on p "Contact [EMAIL_ADDRESS][DOMAIN_NAME] or [PERSON_NAME][EMAIL_ADDRESS][DOMAIN_NAM…" at bounding box center [240, 245] width 335 height 107
drag, startPoint x: 139, startPoint y: 212, endPoint x: 170, endPoint y: 206, distance: 31.2
copy p "[EMAIL_ADDRESS][DOMAIN_NAME]"
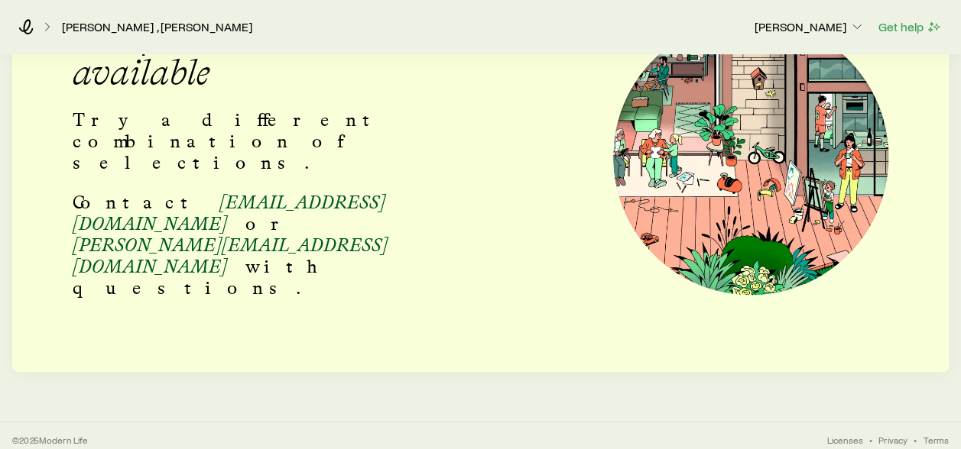
click at [550, 118] on div "No quotes available Try a different combination of selections. Contact [EMAIL_A…" at bounding box center [480, 157] width 961 height 284
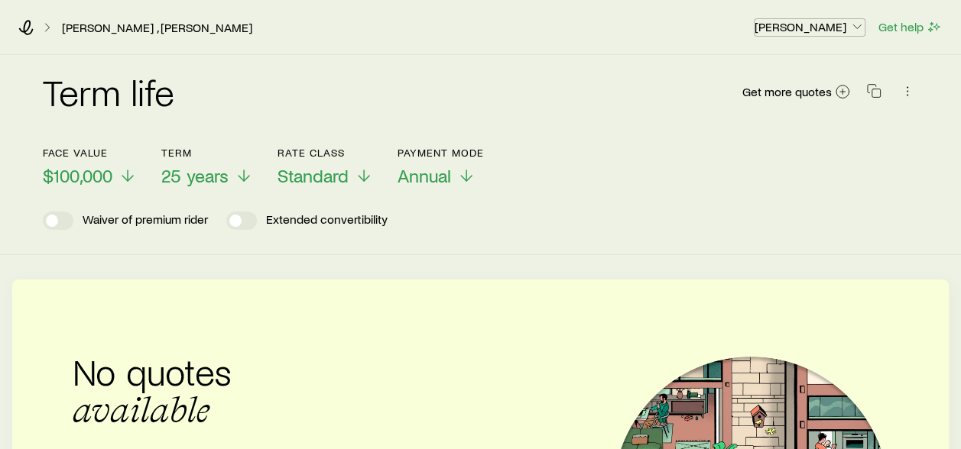
click at [838, 31] on p "[PERSON_NAME]" at bounding box center [809, 26] width 110 height 15
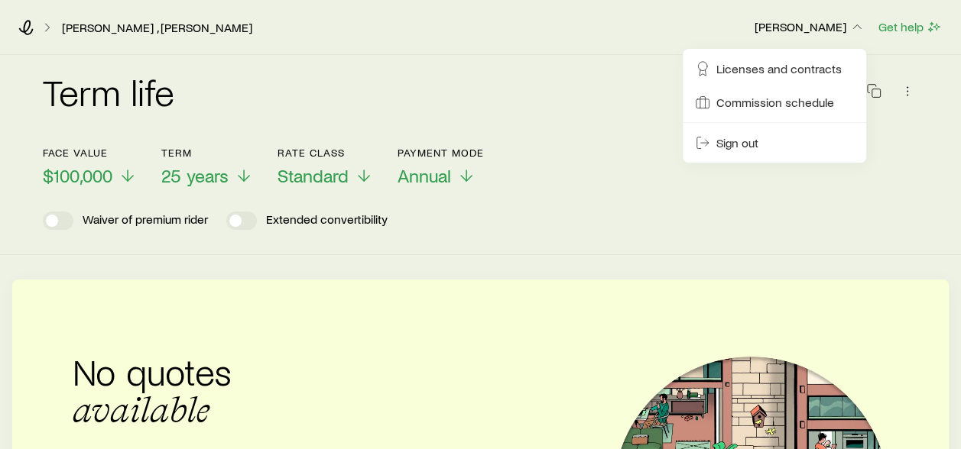
click at [736, 71] on span "Licenses and contracts" at bounding box center [778, 68] width 125 height 15
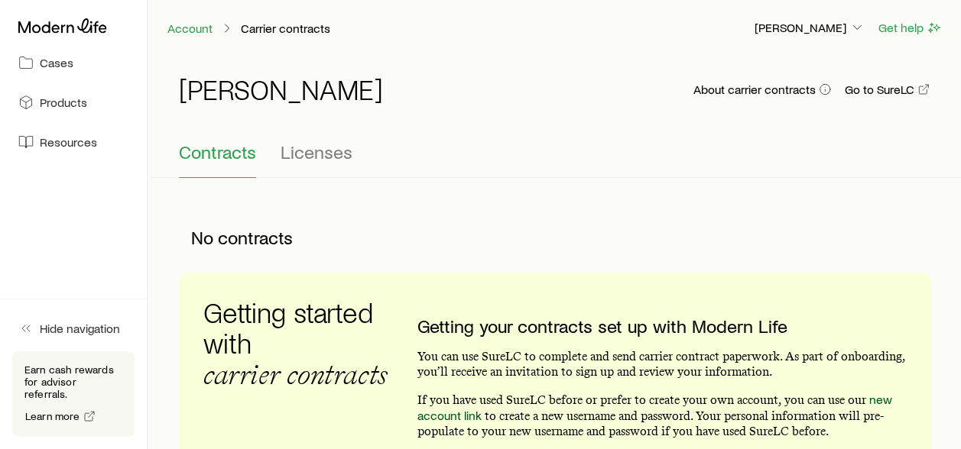
click at [291, 155] on span "Licenses" at bounding box center [316, 151] width 72 height 21
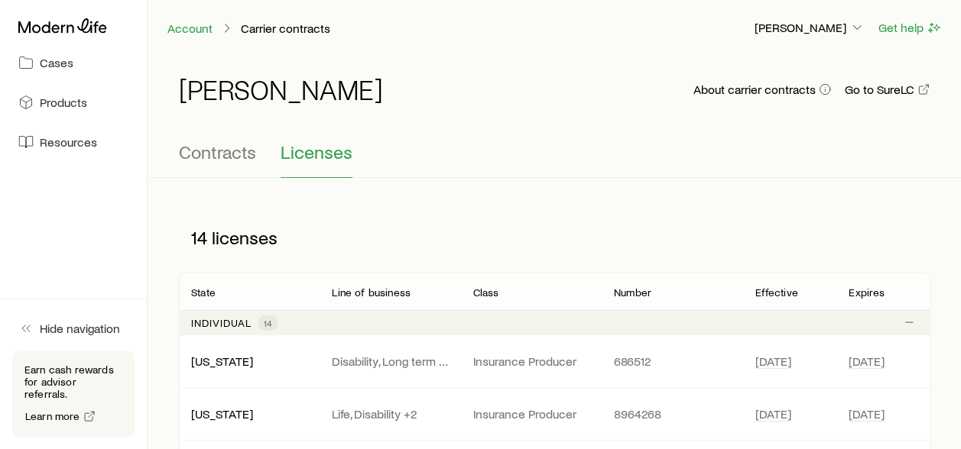
click at [204, 149] on span "Contracts" at bounding box center [217, 151] width 77 height 21
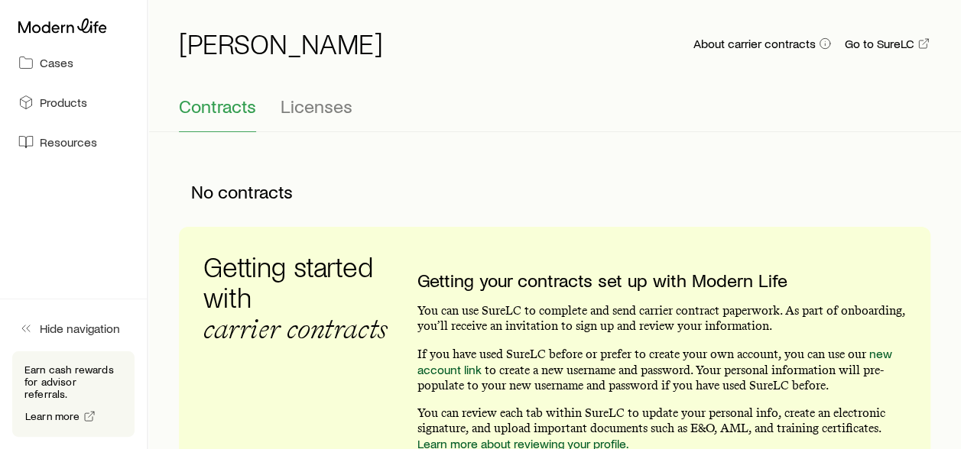
scroll to position [41, 0]
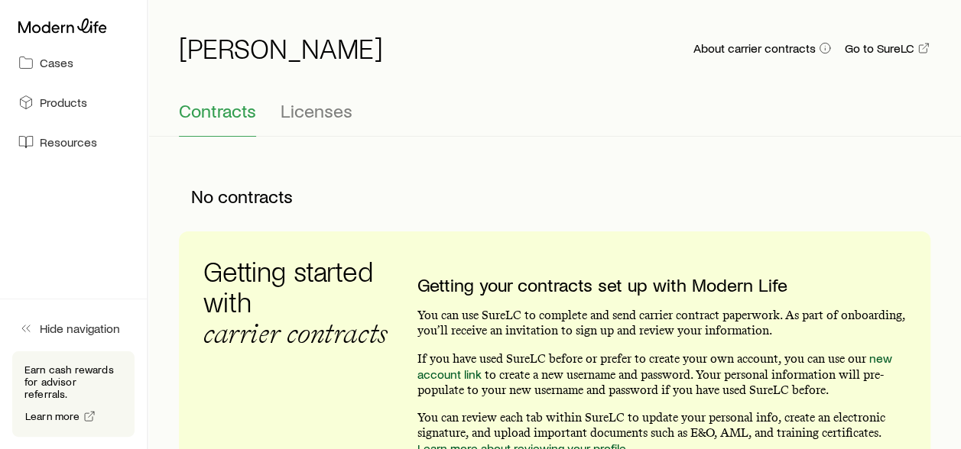
click at [518, 122] on div "Contracts Licenses" at bounding box center [554, 118] width 751 height 37
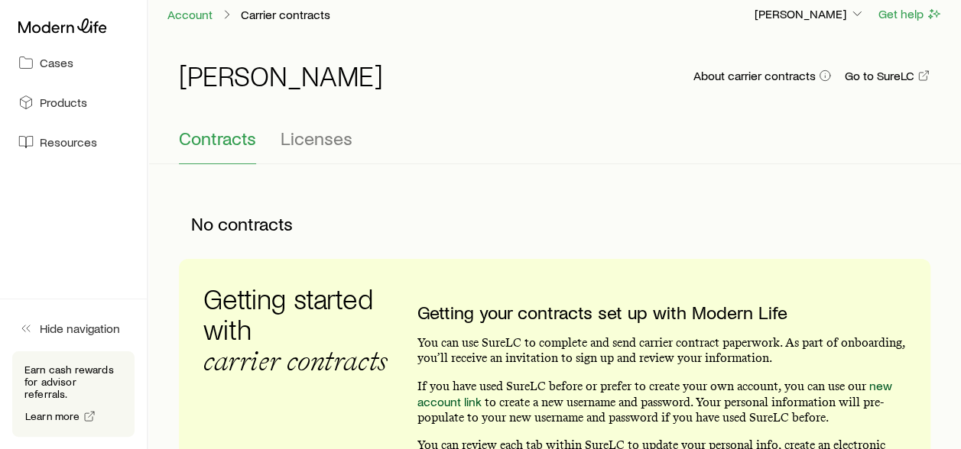
scroll to position [0, 0]
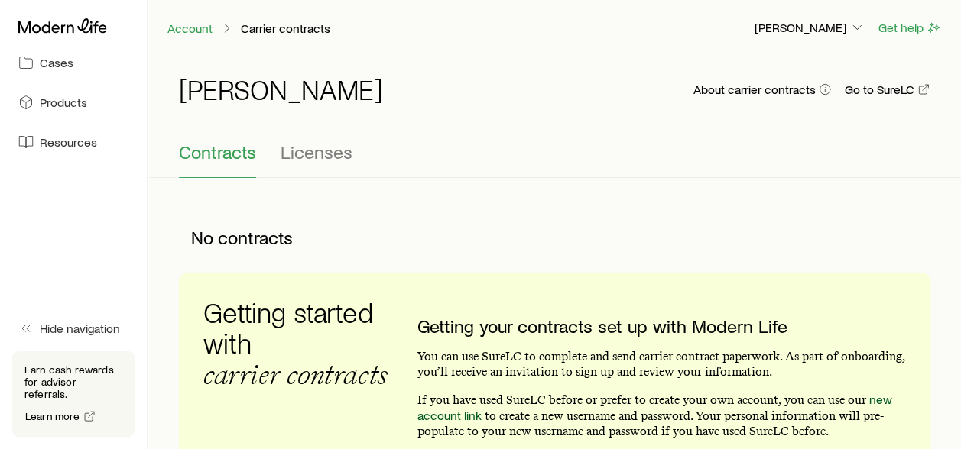
click at [59, 99] on span "Products" at bounding box center [63, 102] width 47 height 15
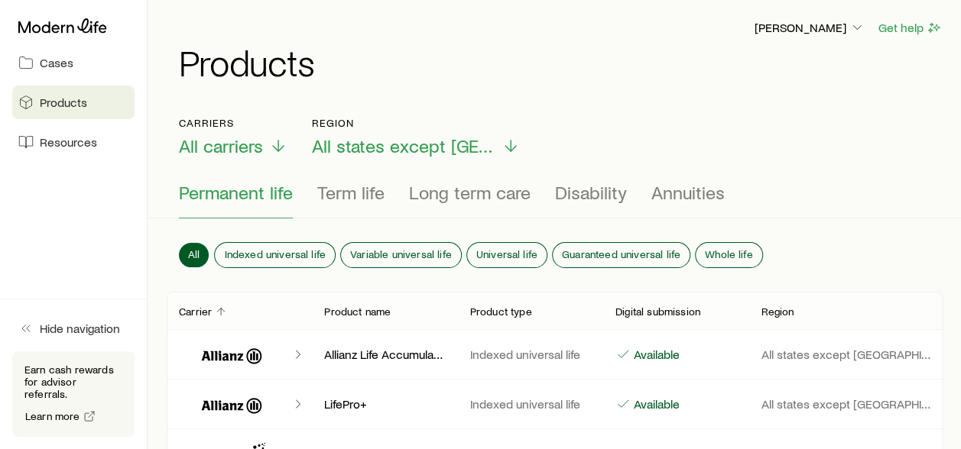
click at [241, 147] on span "All carriers" at bounding box center [221, 145] width 84 height 21
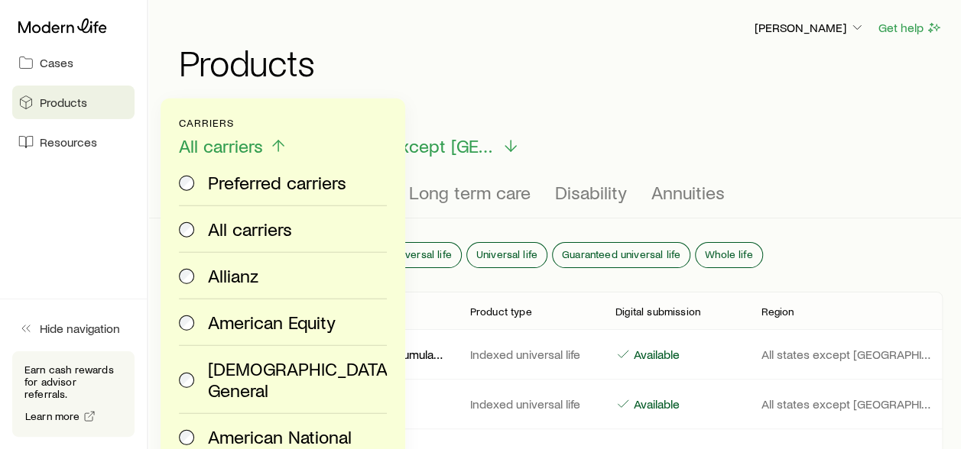
click at [44, 57] on span "Cases" at bounding box center [57, 62] width 34 height 15
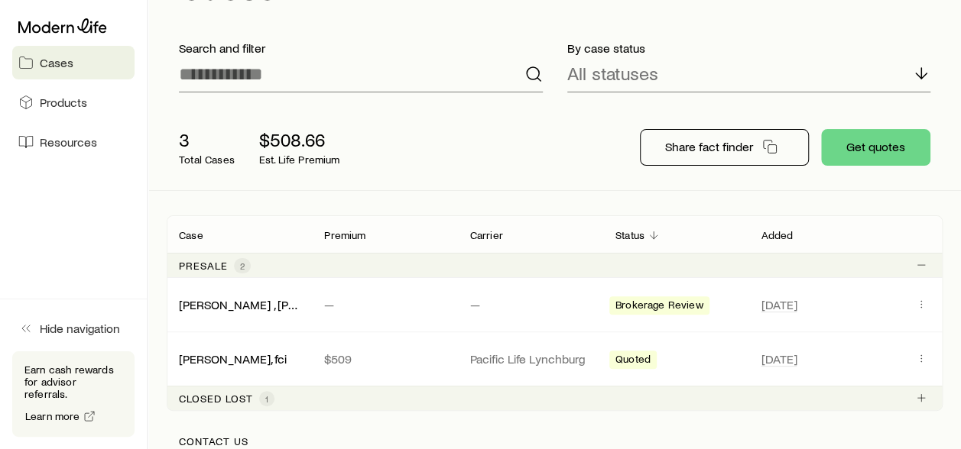
scroll to position [153, 0]
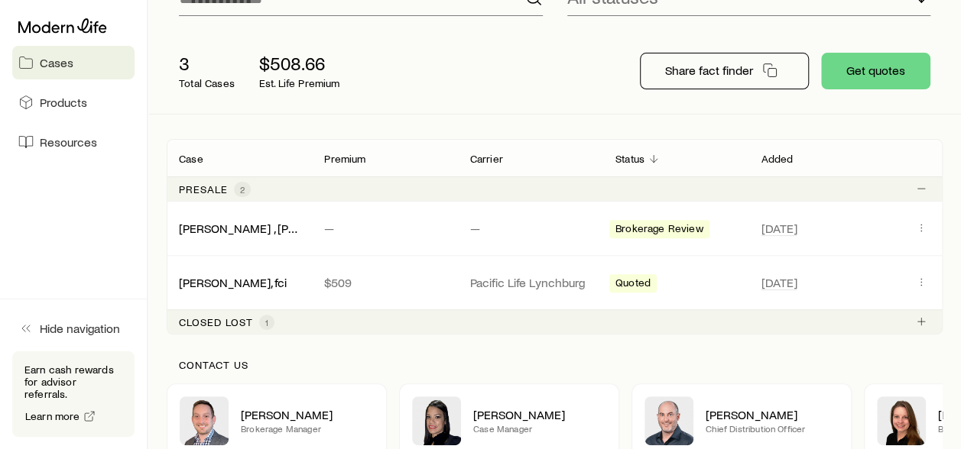
click at [266, 321] on span "1" at bounding box center [266, 322] width 3 height 12
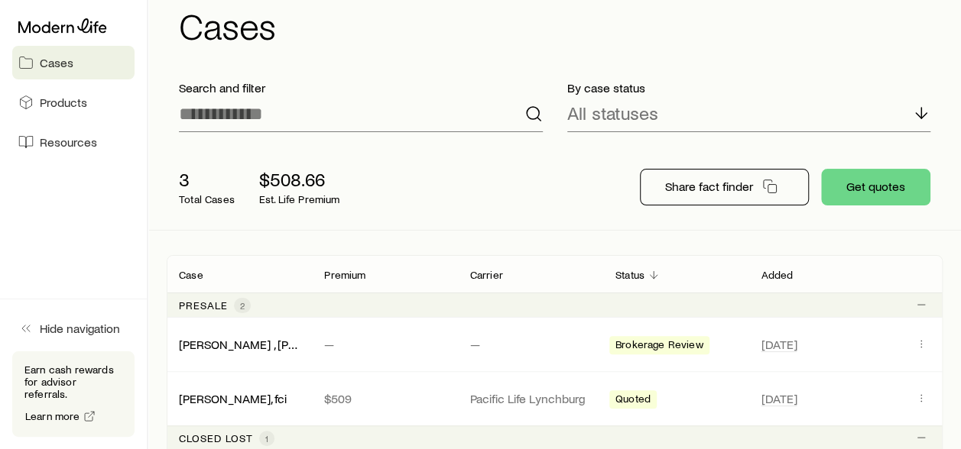
scroll to position [0, 0]
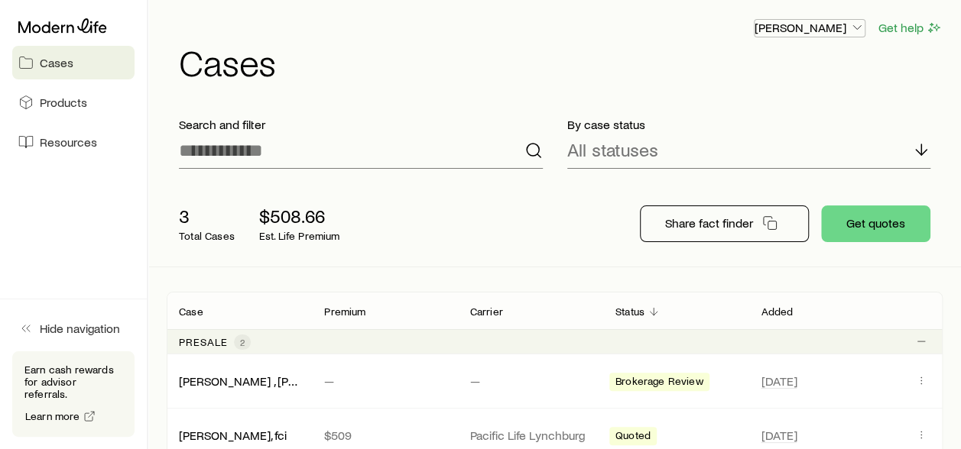
click at [808, 26] on p "[PERSON_NAME]" at bounding box center [809, 27] width 110 height 15
click at [752, 73] on span "Licenses and contracts" at bounding box center [778, 69] width 125 height 15
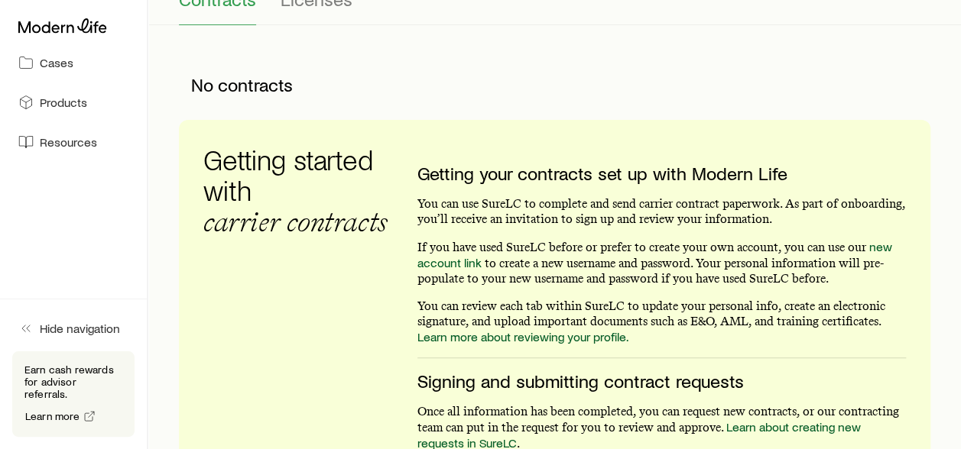
scroll to position [116, 0]
